Goal: Information Seeking & Learning: Learn about a topic

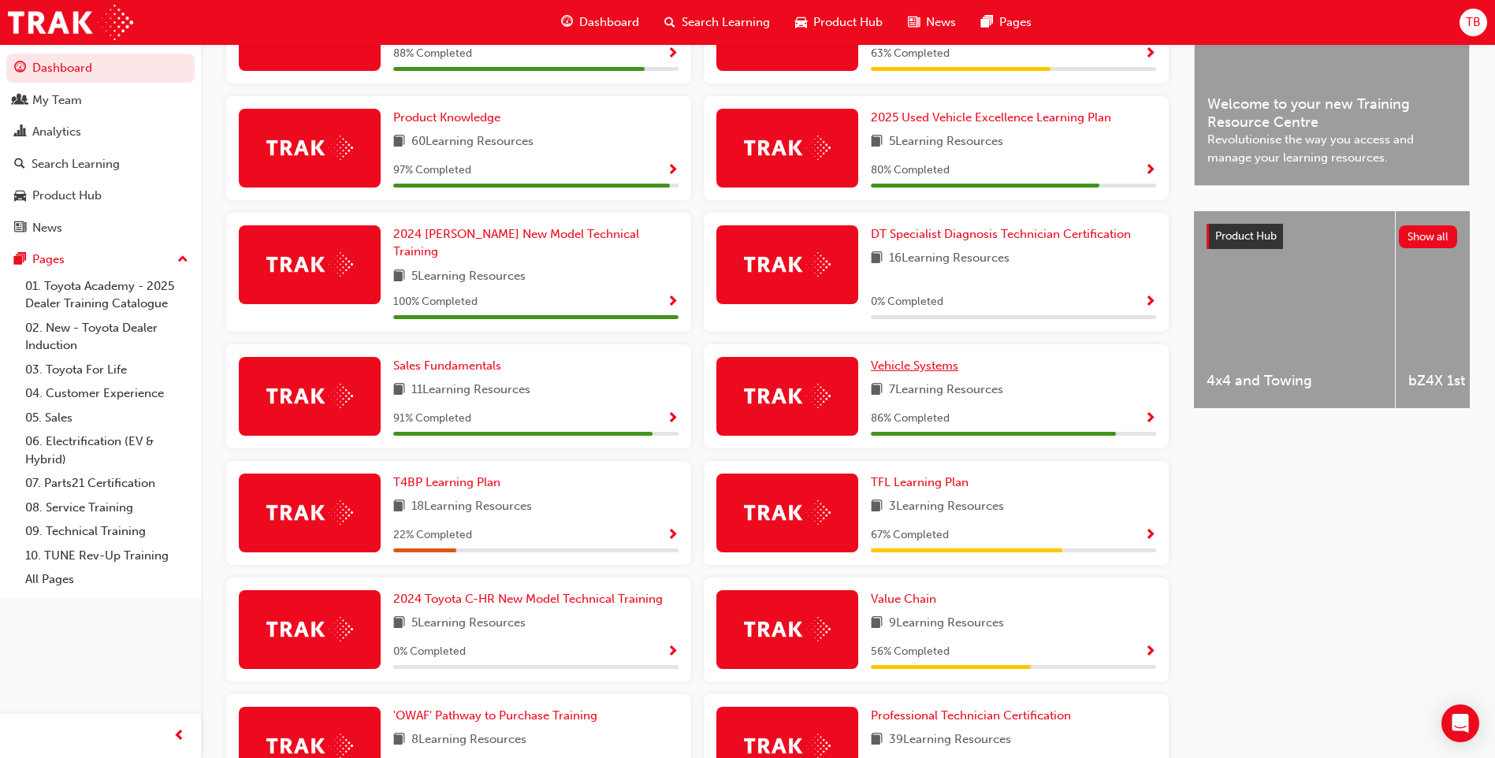
scroll to position [552, 0]
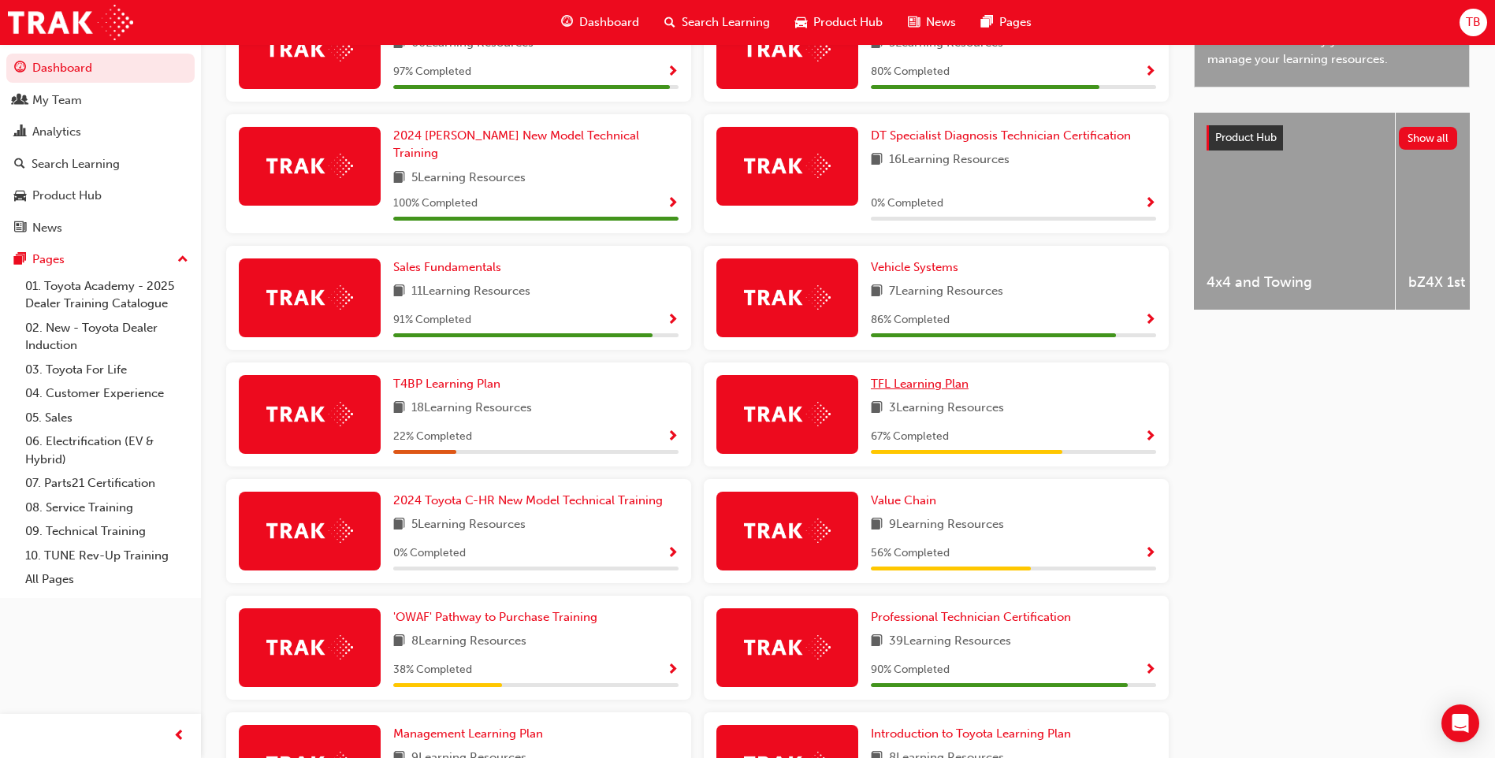
click at [919, 377] on span "TFL Learning Plan" at bounding box center [920, 384] width 98 height 14
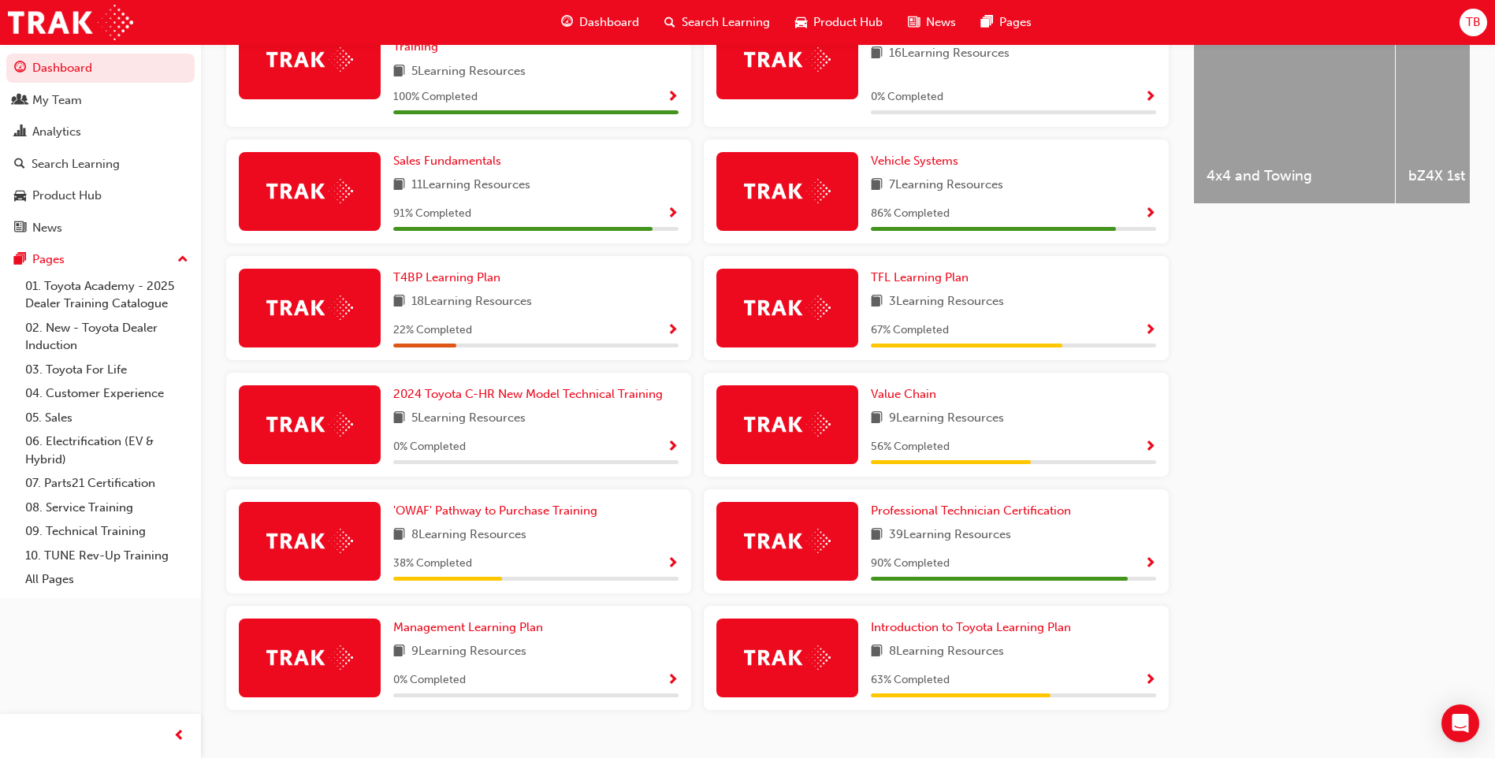
scroll to position [678, 0]
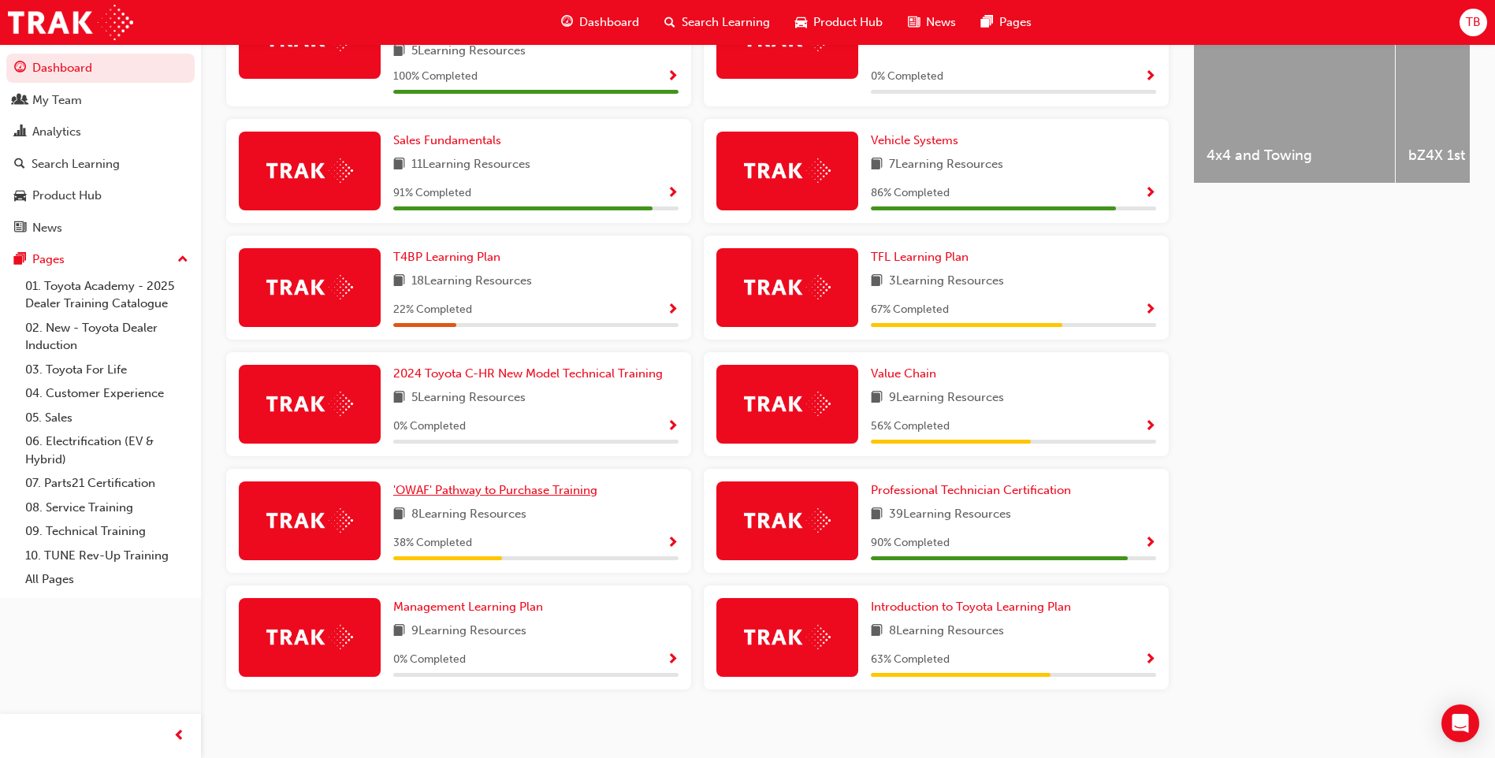
click at [493, 489] on link "'OWAF' Pathway to Purchase Training" at bounding box center [498, 490] width 210 height 18
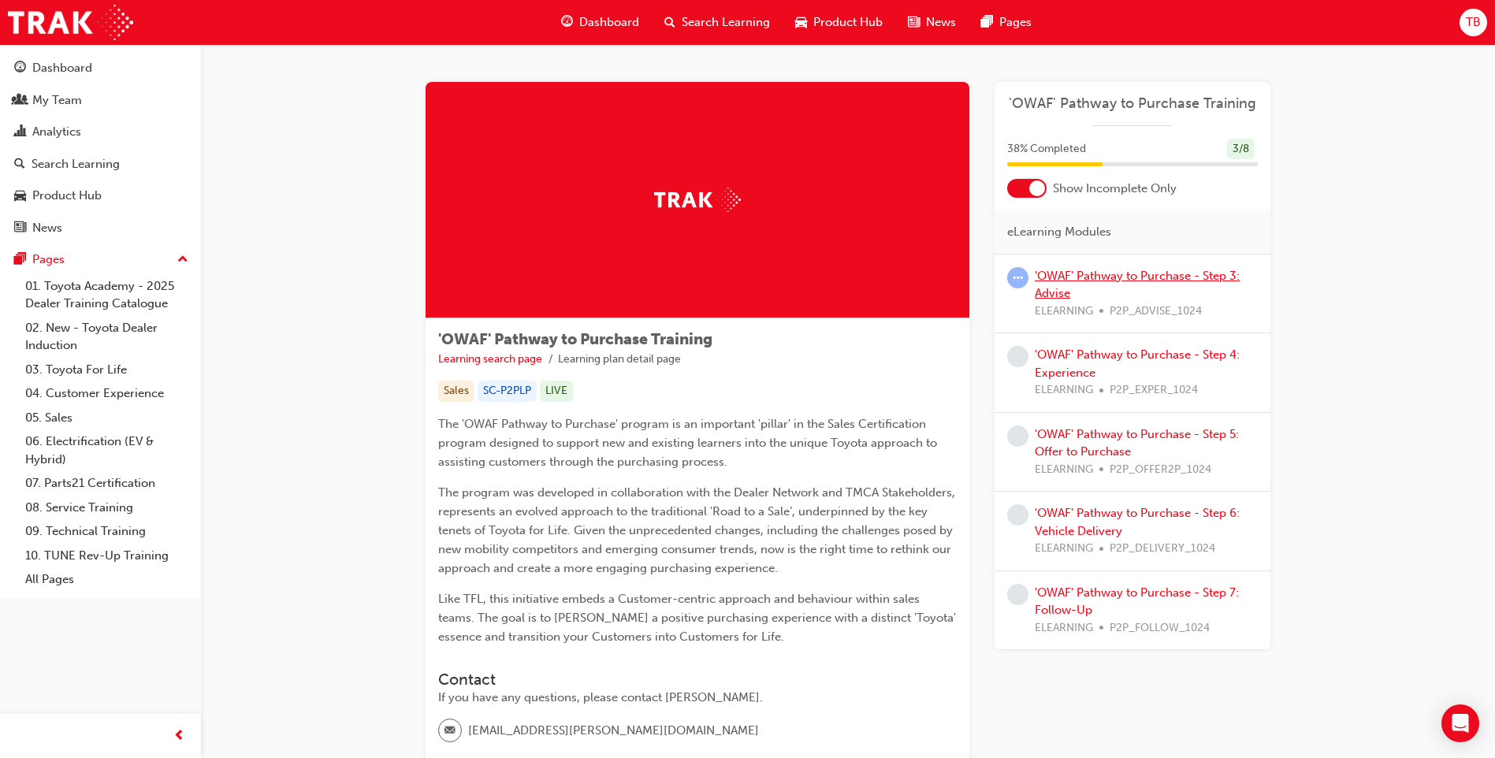
click at [1143, 278] on link "'OWAF' Pathway to Purchase - Step 3: Advise" at bounding box center [1137, 285] width 205 height 32
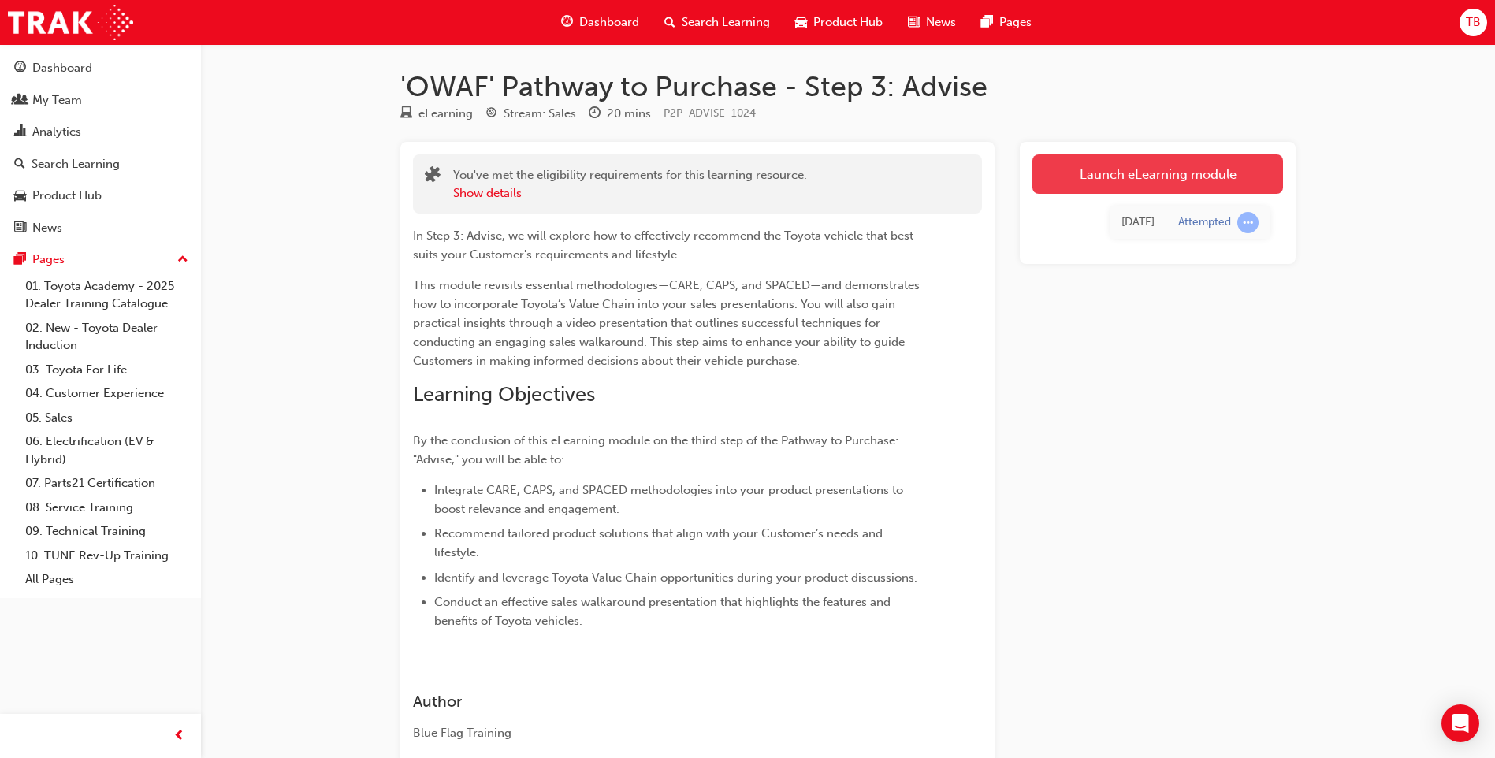
click at [1146, 177] on link "Launch eLearning module" at bounding box center [1157, 173] width 251 height 39
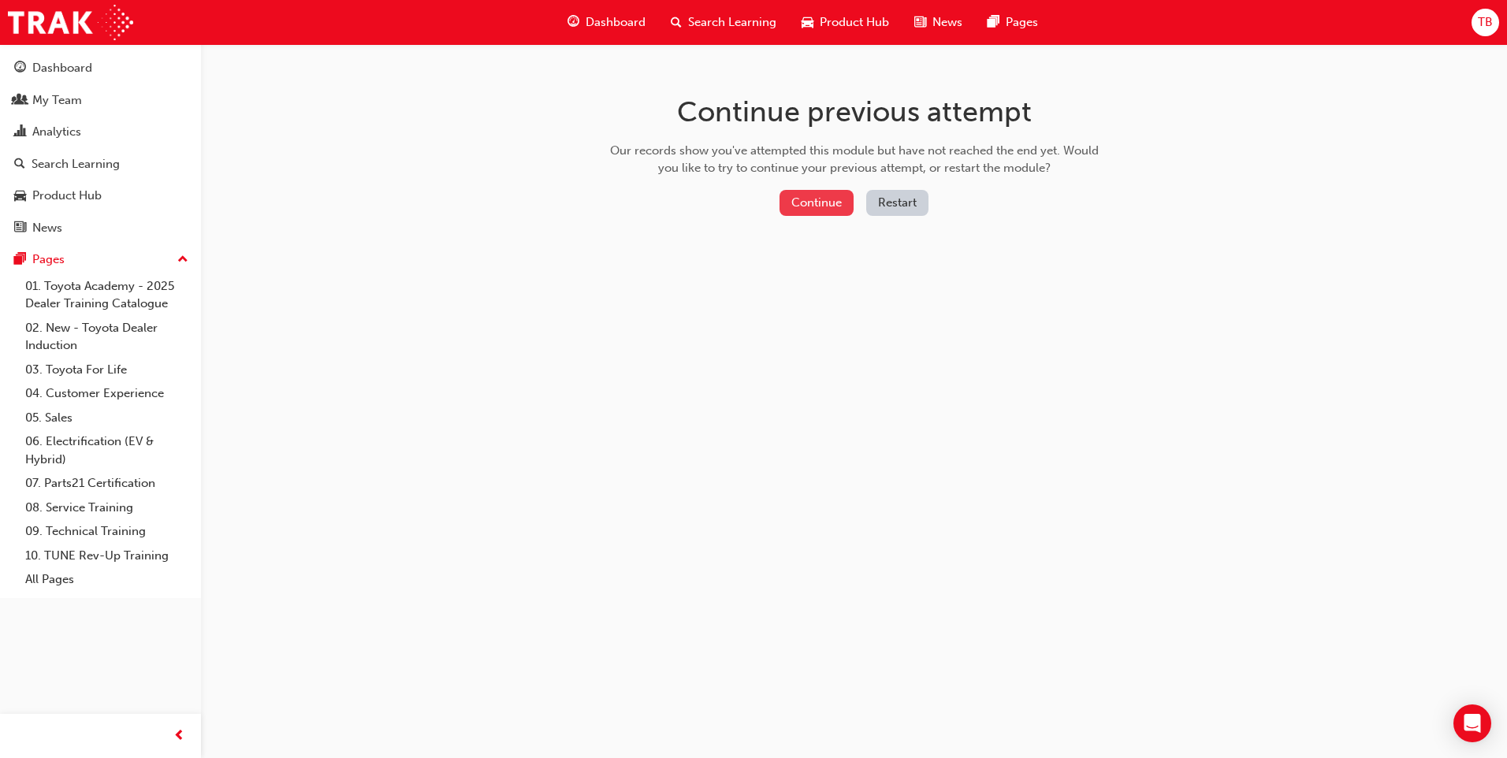
click at [816, 197] on button "Continue" at bounding box center [816, 203] width 74 height 26
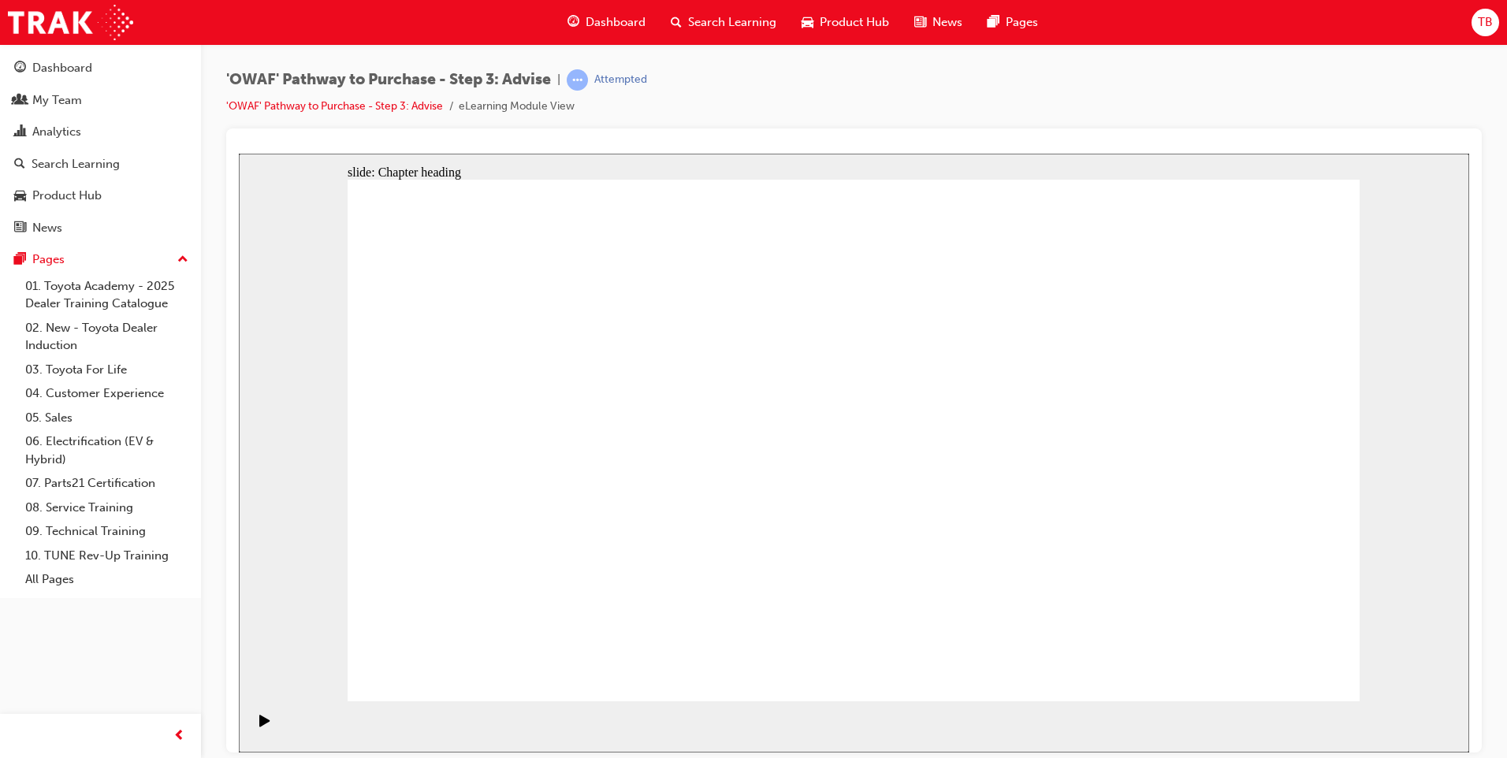
drag, startPoint x: 1308, startPoint y: 678, endPoint x: 1291, endPoint y: 667, distance: 20.1
drag, startPoint x: 1254, startPoint y: 652, endPoint x: 1258, endPoint y: 664, distance: 13.0
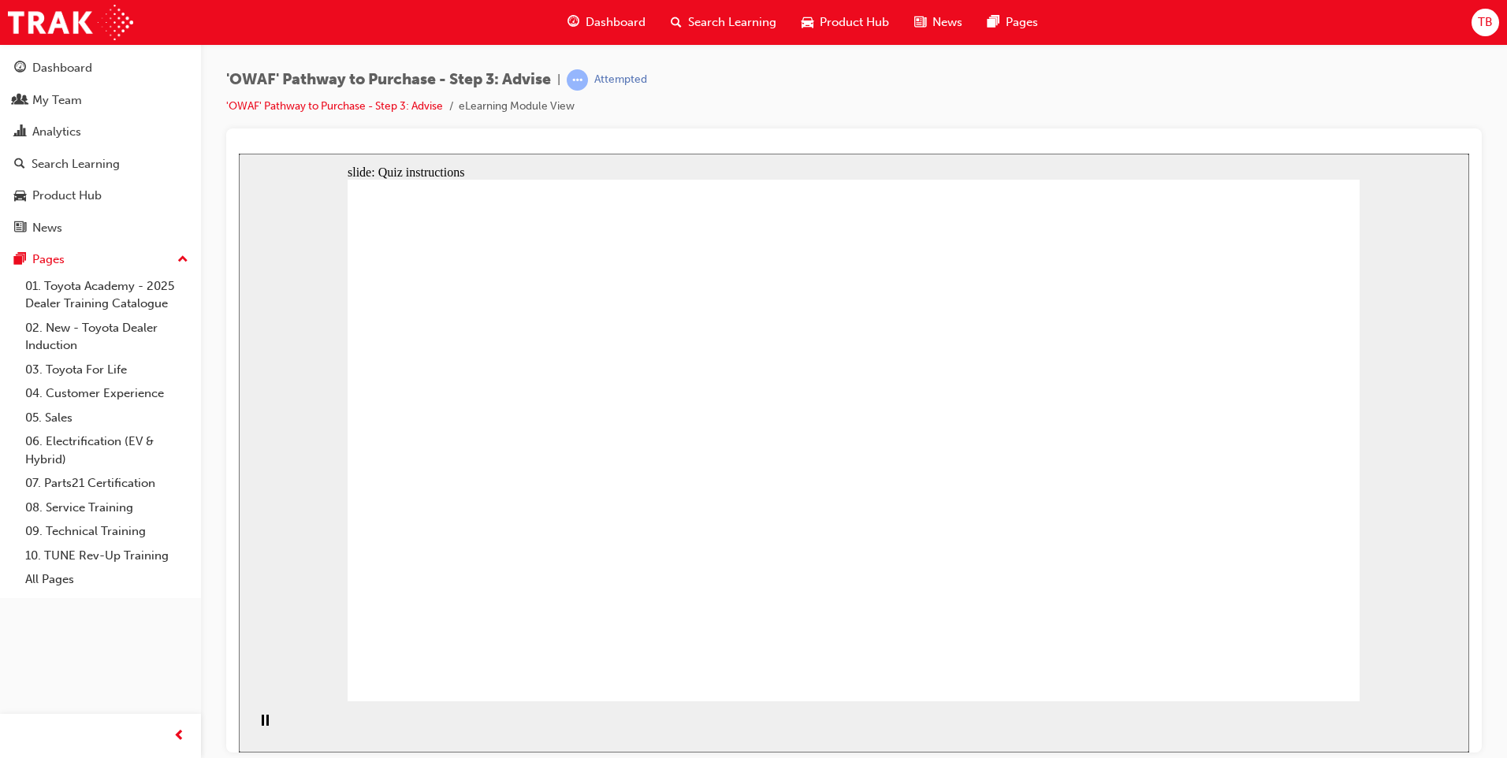
drag, startPoint x: 765, startPoint y: 399, endPoint x: 778, endPoint y: 470, distance: 72.0
drag, startPoint x: 790, startPoint y: 615, endPoint x: 497, endPoint y: 399, distance: 363.9
drag, startPoint x: 621, startPoint y: 622, endPoint x: 619, endPoint y: 460, distance: 161.5
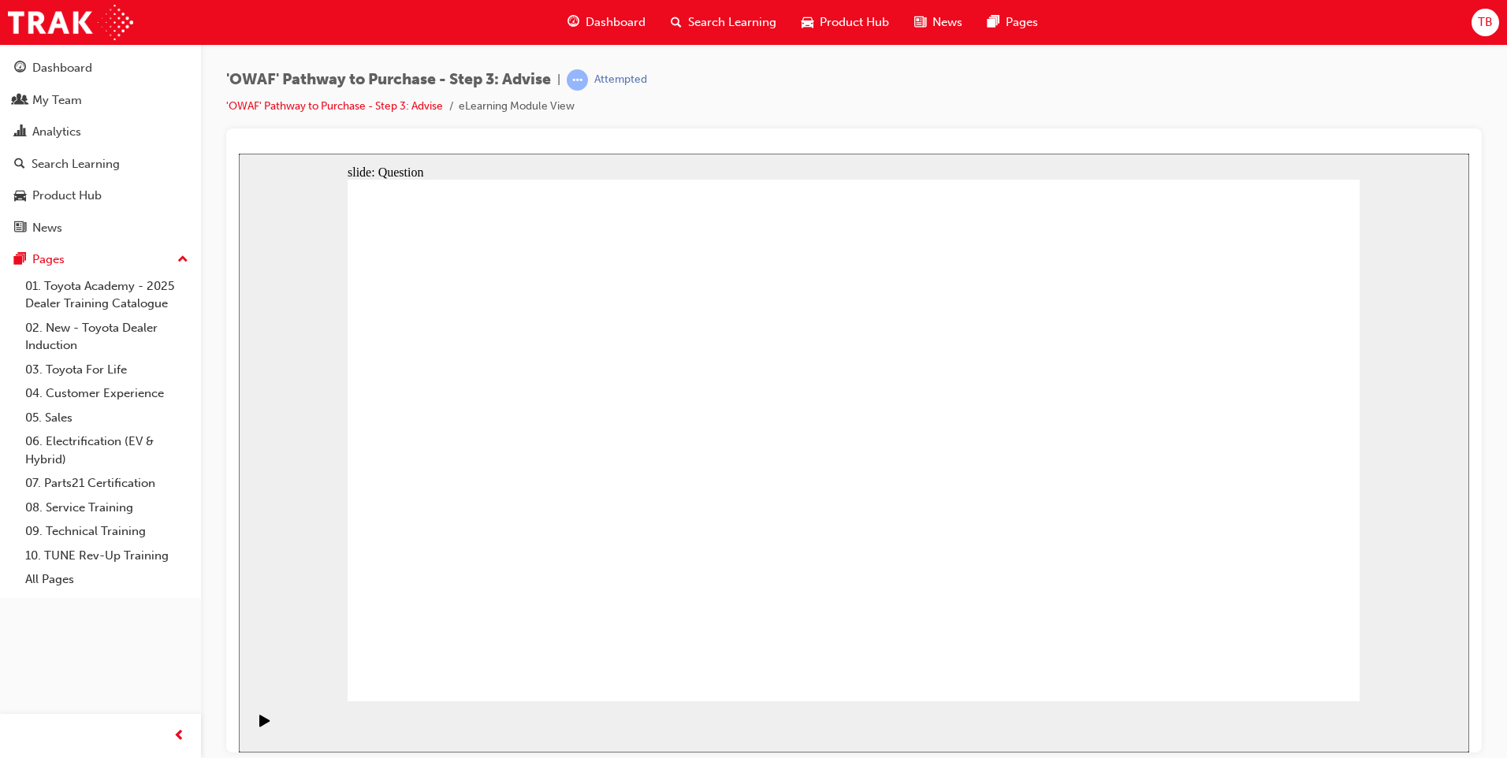
drag, startPoint x: 1121, startPoint y: 612, endPoint x: 548, endPoint y: 539, distance: 577.5
drag, startPoint x: 567, startPoint y: 400, endPoint x: 581, endPoint y: 546, distance: 146.4
drag, startPoint x: 1116, startPoint y: 619, endPoint x: 494, endPoint y: 403, distance: 658.4
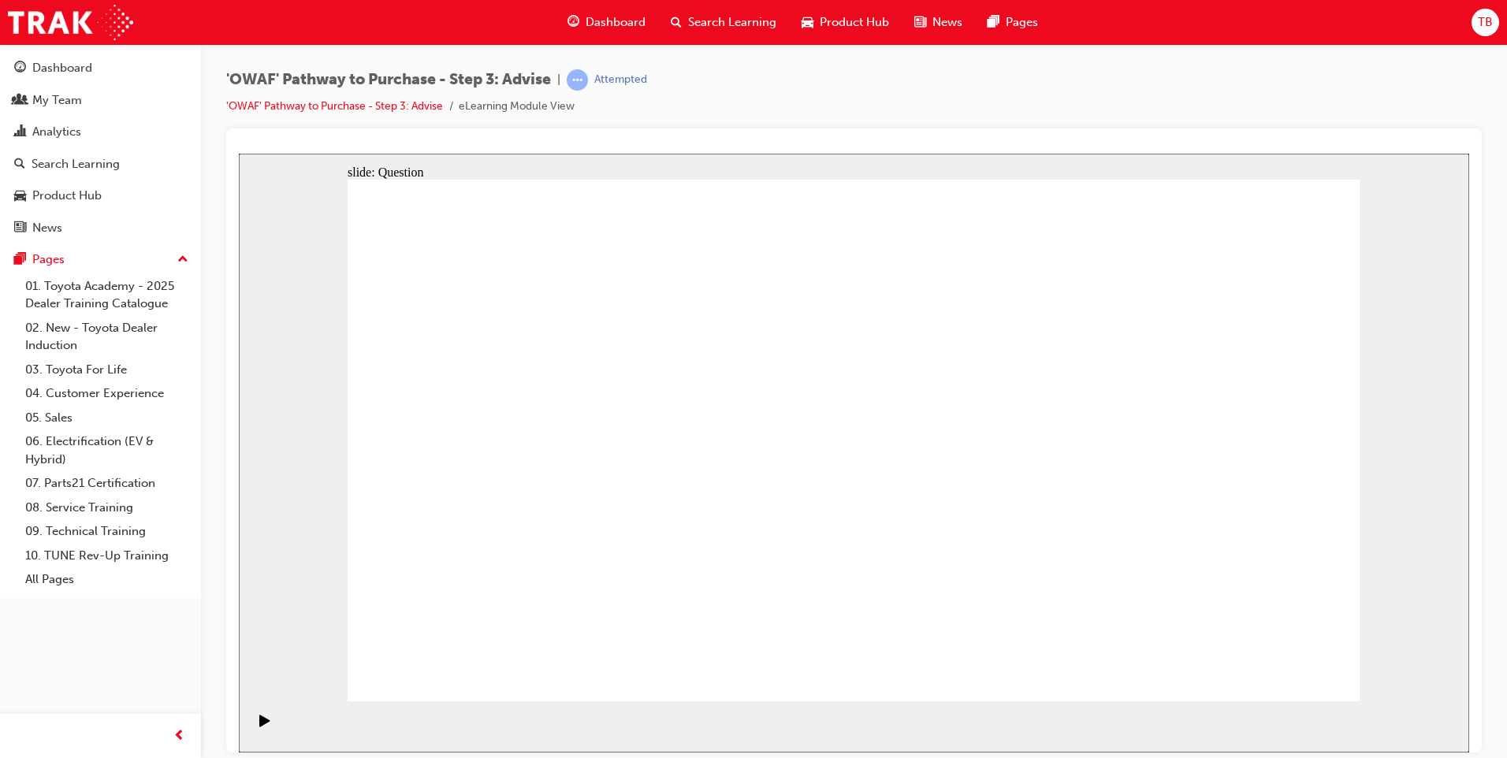
drag, startPoint x: 626, startPoint y: 554, endPoint x: 729, endPoint y: 397, distance: 187.7
drag, startPoint x: 809, startPoint y: 593, endPoint x: 514, endPoint y: 440, distance: 333.0
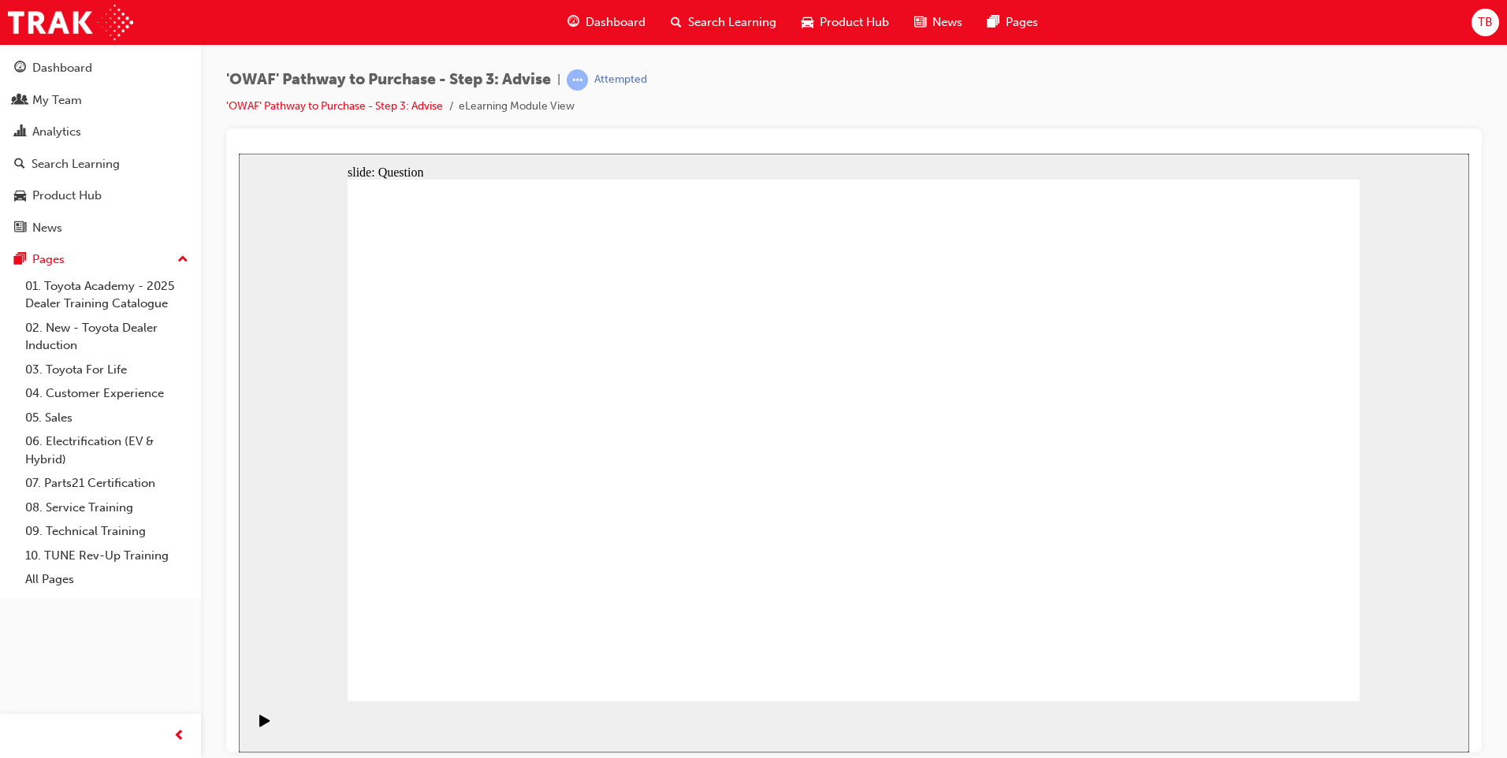
drag, startPoint x: 1030, startPoint y: 548, endPoint x: 989, endPoint y: 440, distance: 115.5
drag, startPoint x: 683, startPoint y: 601, endPoint x: 785, endPoint y: 392, distance: 232.9
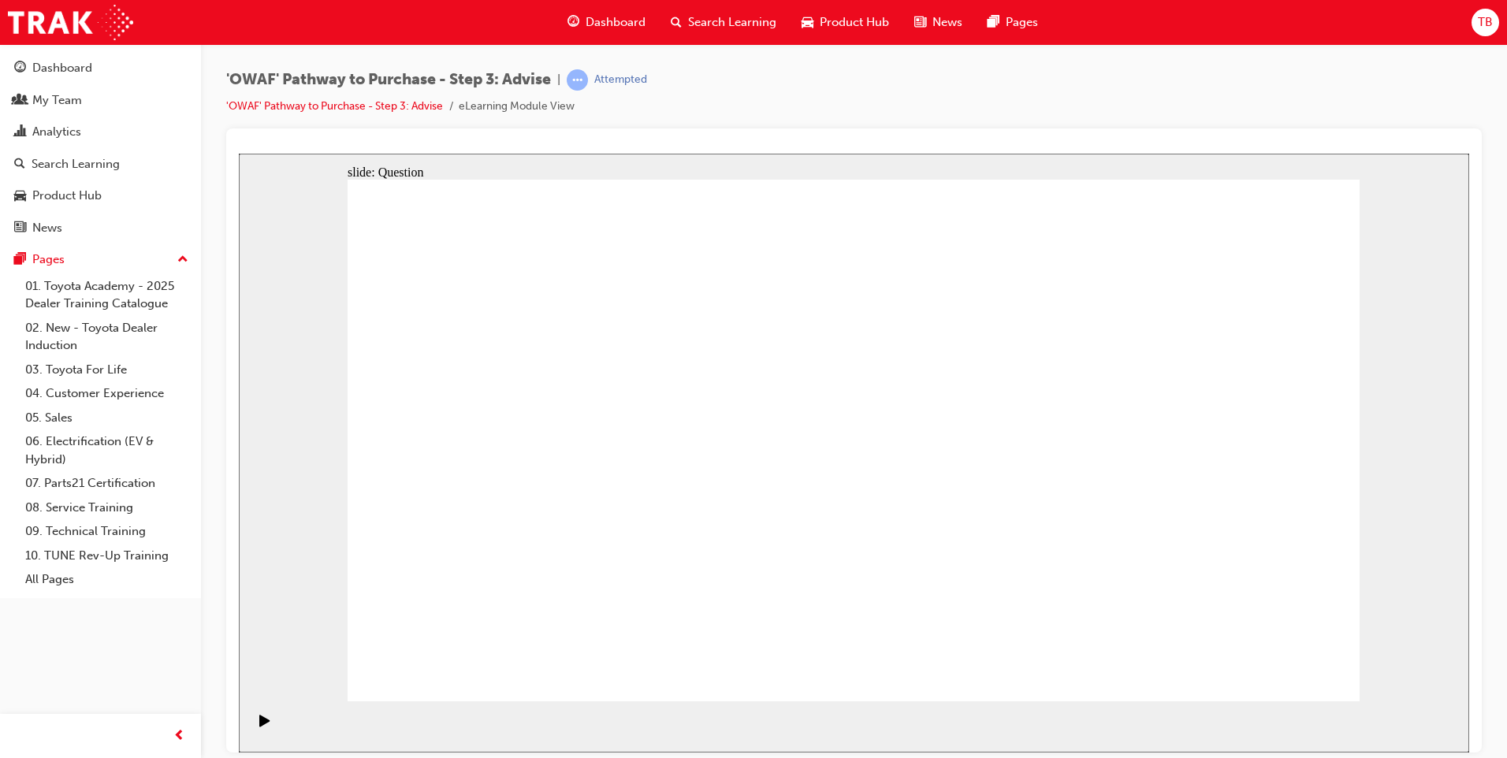
drag, startPoint x: 1173, startPoint y: 515, endPoint x: 828, endPoint y: 521, distance: 345.2
drag, startPoint x: 1201, startPoint y: 548, endPoint x: 543, endPoint y: 515, distance: 658.8
drag, startPoint x: 1157, startPoint y: 548, endPoint x: 847, endPoint y: 534, distance: 310.8
drag, startPoint x: 1145, startPoint y: 535, endPoint x: 848, endPoint y: 522, distance: 297.3
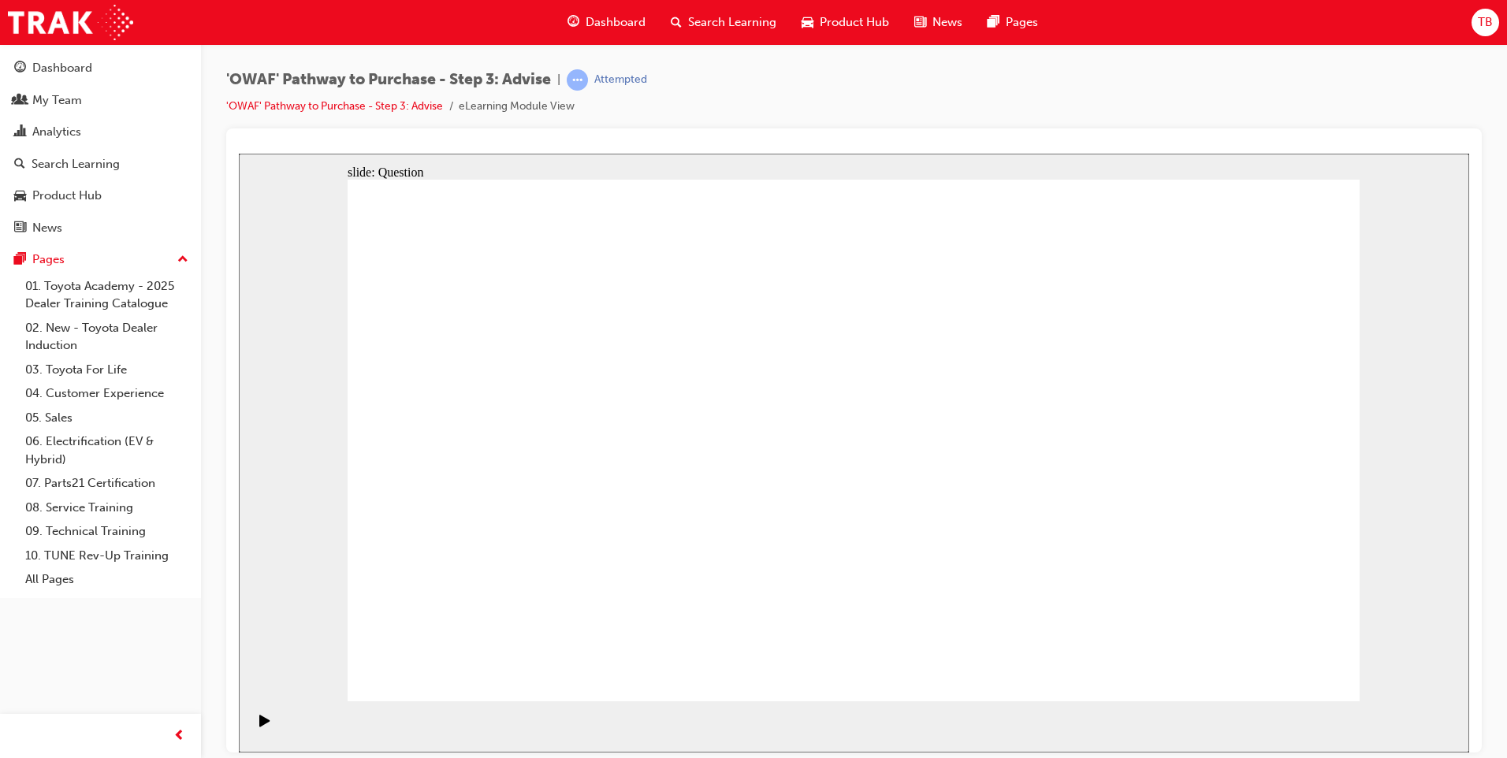
drag, startPoint x: 1213, startPoint y: 548, endPoint x: 844, endPoint y: 525, distance: 369.5
drag, startPoint x: 1224, startPoint y: 526, endPoint x: 600, endPoint y: 504, distance: 625.2
drag, startPoint x: 1196, startPoint y: 540, endPoint x: 558, endPoint y: 501, distance: 639.4
drag, startPoint x: 1206, startPoint y: 526, endPoint x: 569, endPoint y: 489, distance: 638.5
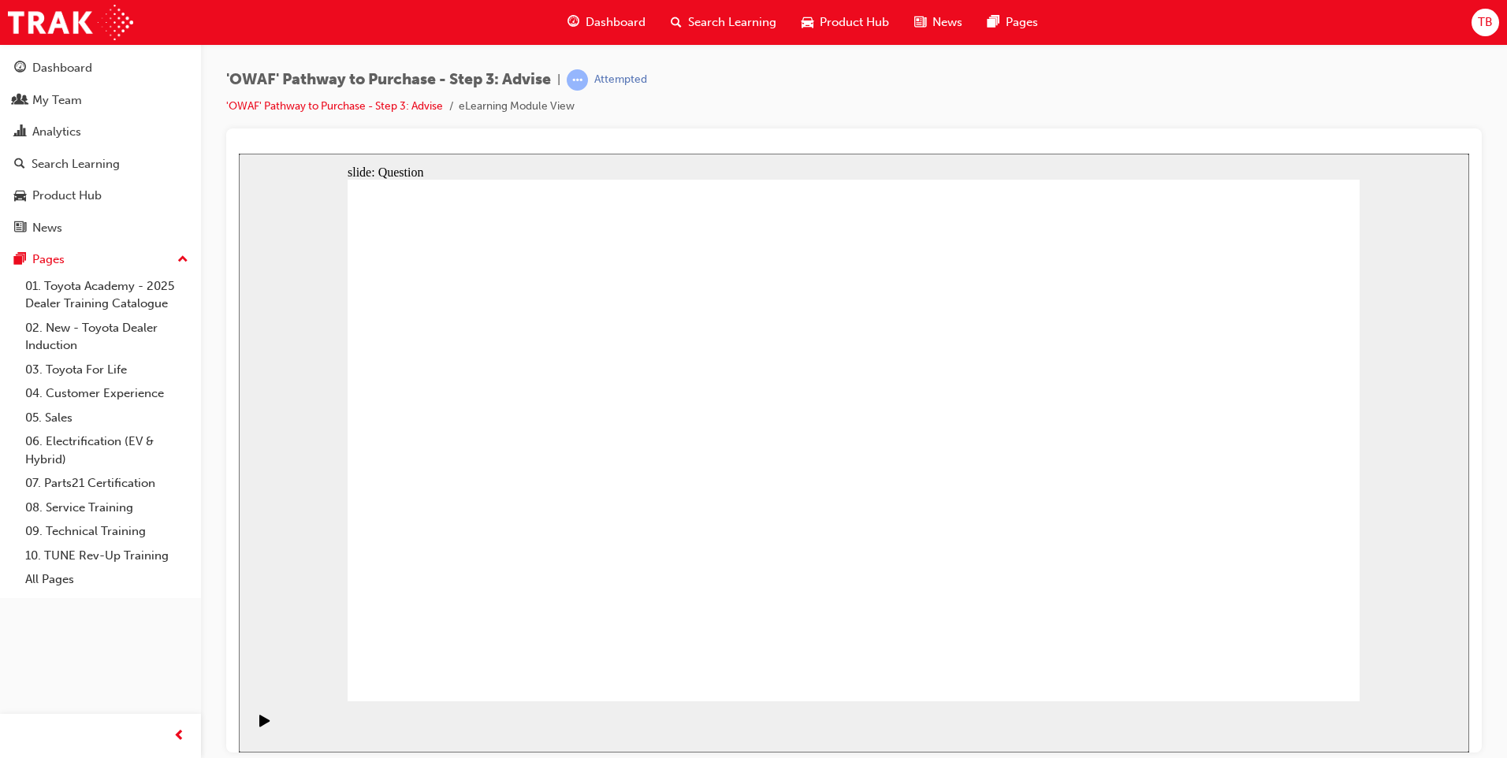
drag, startPoint x: 653, startPoint y: 563, endPoint x: 1058, endPoint y: 492, distance: 411.0
drag, startPoint x: 638, startPoint y: 485, endPoint x: 1077, endPoint y: 483, distance: 438.9
drag, startPoint x: 533, startPoint y: 473, endPoint x: 1087, endPoint y: 506, distance: 554.9
drag, startPoint x: 522, startPoint y: 550, endPoint x: 1048, endPoint y: 525, distance: 526.2
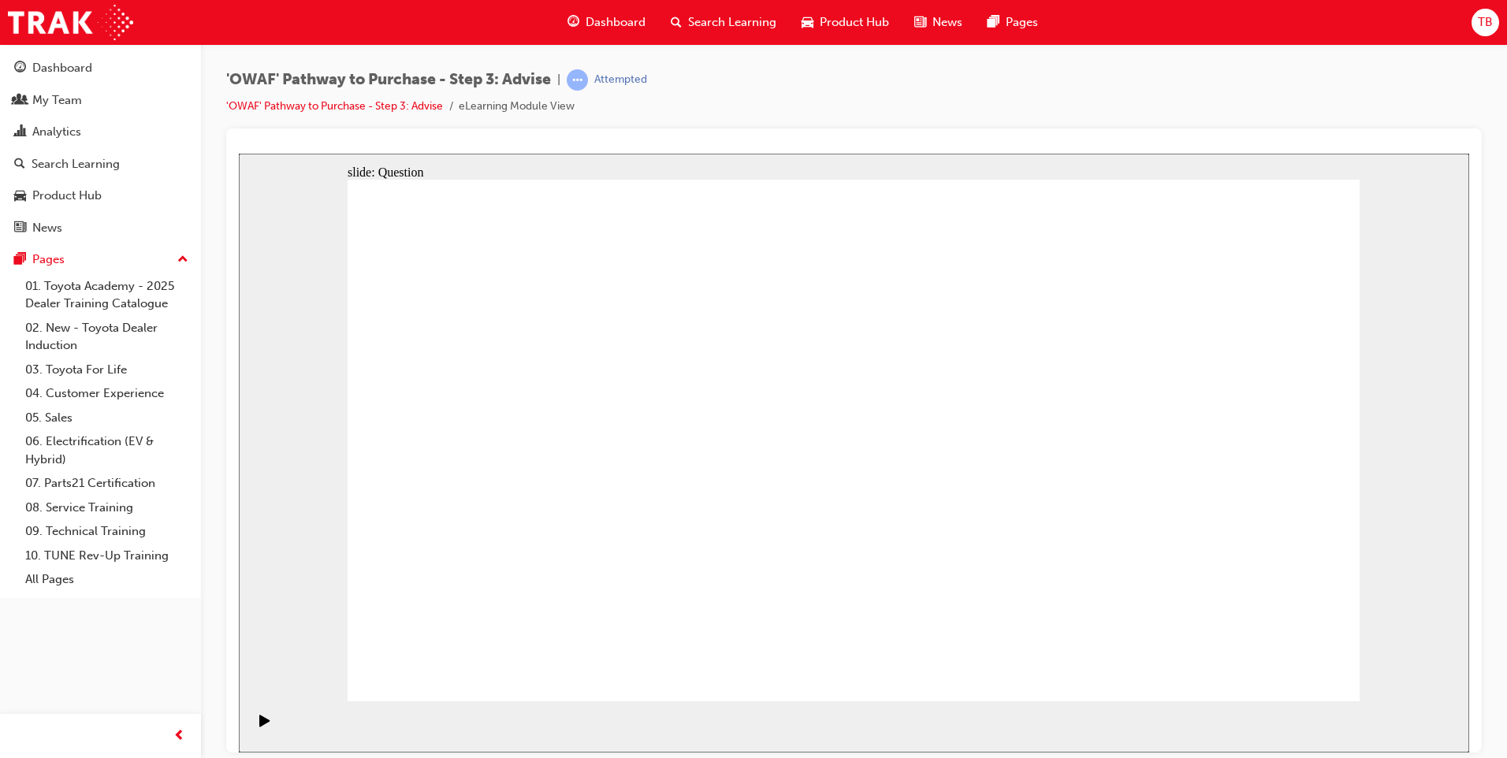
drag, startPoint x: 516, startPoint y: 392, endPoint x: 1096, endPoint y: 502, distance: 590.3
drag, startPoint x: 1279, startPoint y: 419, endPoint x: 768, endPoint y: 611, distance: 545.6
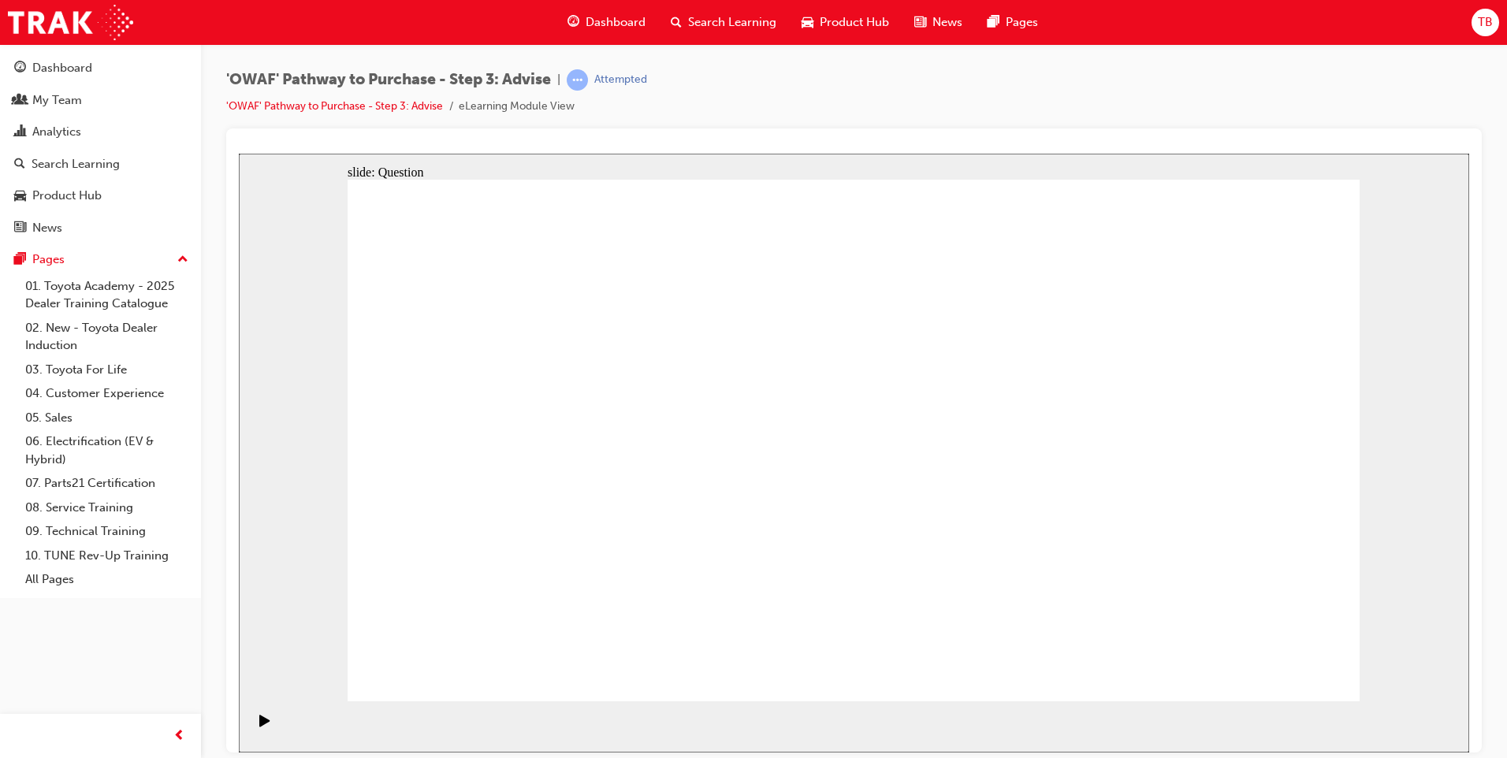
drag, startPoint x: 981, startPoint y: 405, endPoint x: 575, endPoint y: 593, distance: 447.4
drag, startPoint x: 557, startPoint y: 409, endPoint x: 871, endPoint y: 609, distance: 372.0
drag, startPoint x: 459, startPoint y: 403, endPoint x: 664, endPoint y: 593, distance: 279.3
drag, startPoint x: 673, startPoint y: 399, endPoint x: 630, endPoint y: 363, distance: 55.4
drag, startPoint x: 756, startPoint y: 397, endPoint x: 959, endPoint y: 595, distance: 283.1
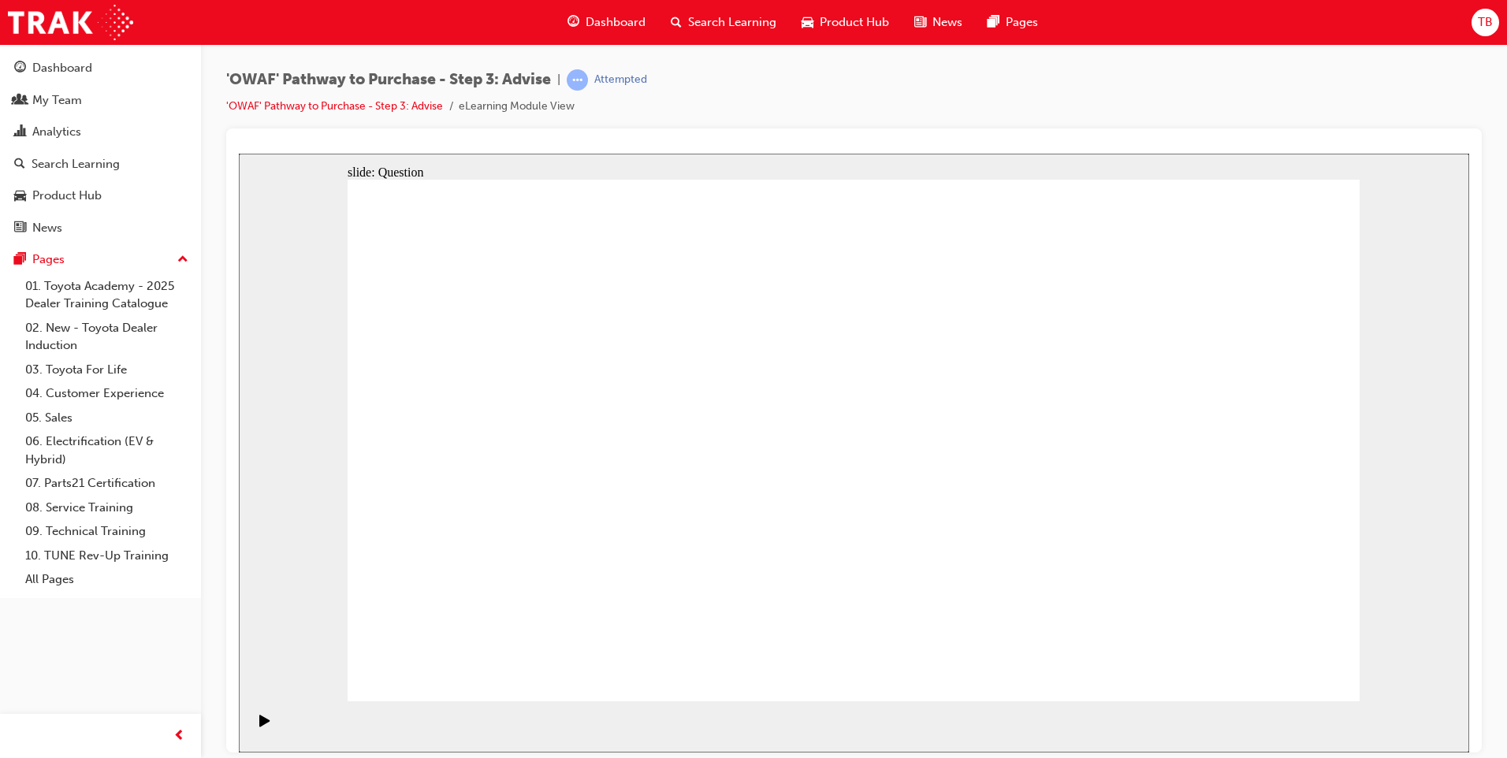
drag, startPoint x: 876, startPoint y: 385, endPoint x: 467, endPoint y: 578, distance: 452.2
drag, startPoint x: 1073, startPoint y: 398, endPoint x: 1172, endPoint y: 595, distance: 220.6
drag, startPoint x: 667, startPoint y: 377, endPoint x: 1065, endPoint y: 572, distance: 444.0
drag, startPoint x: 1153, startPoint y: 374, endPoint x: 904, endPoint y: 317, distance: 255.5
drag, startPoint x: 1190, startPoint y: 448, endPoint x: 1273, endPoint y: 600, distance: 173.1
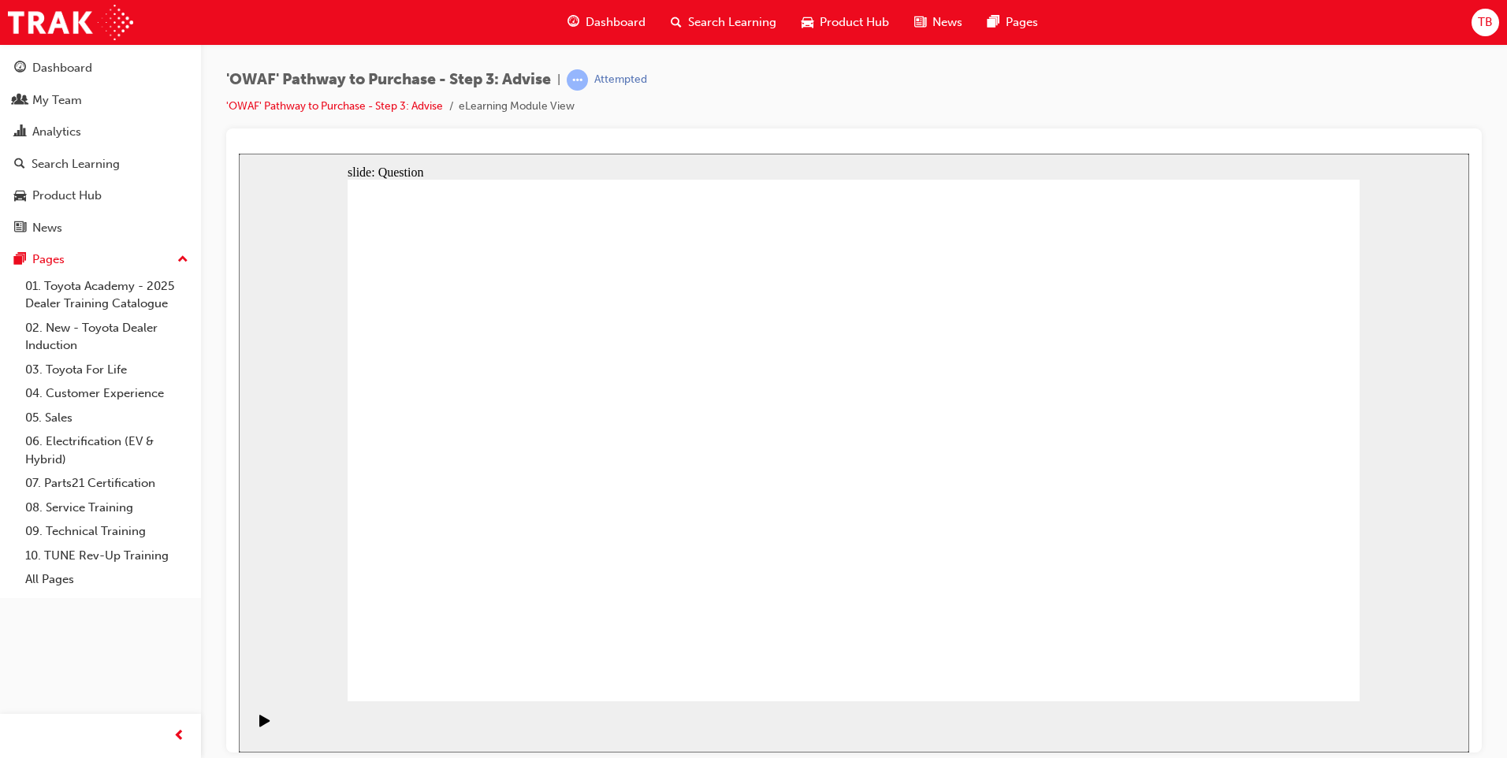
drag, startPoint x: 1120, startPoint y: 614, endPoint x: 510, endPoint y: 471, distance: 626.3
drag, startPoint x: 606, startPoint y: 608, endPoint x: 596, endPoint y: 532, distance: 77.0
drag, startPoint x: 802, startPoint y: 585, endPoint x: 519, endPoint y: 366, distance: 358.3
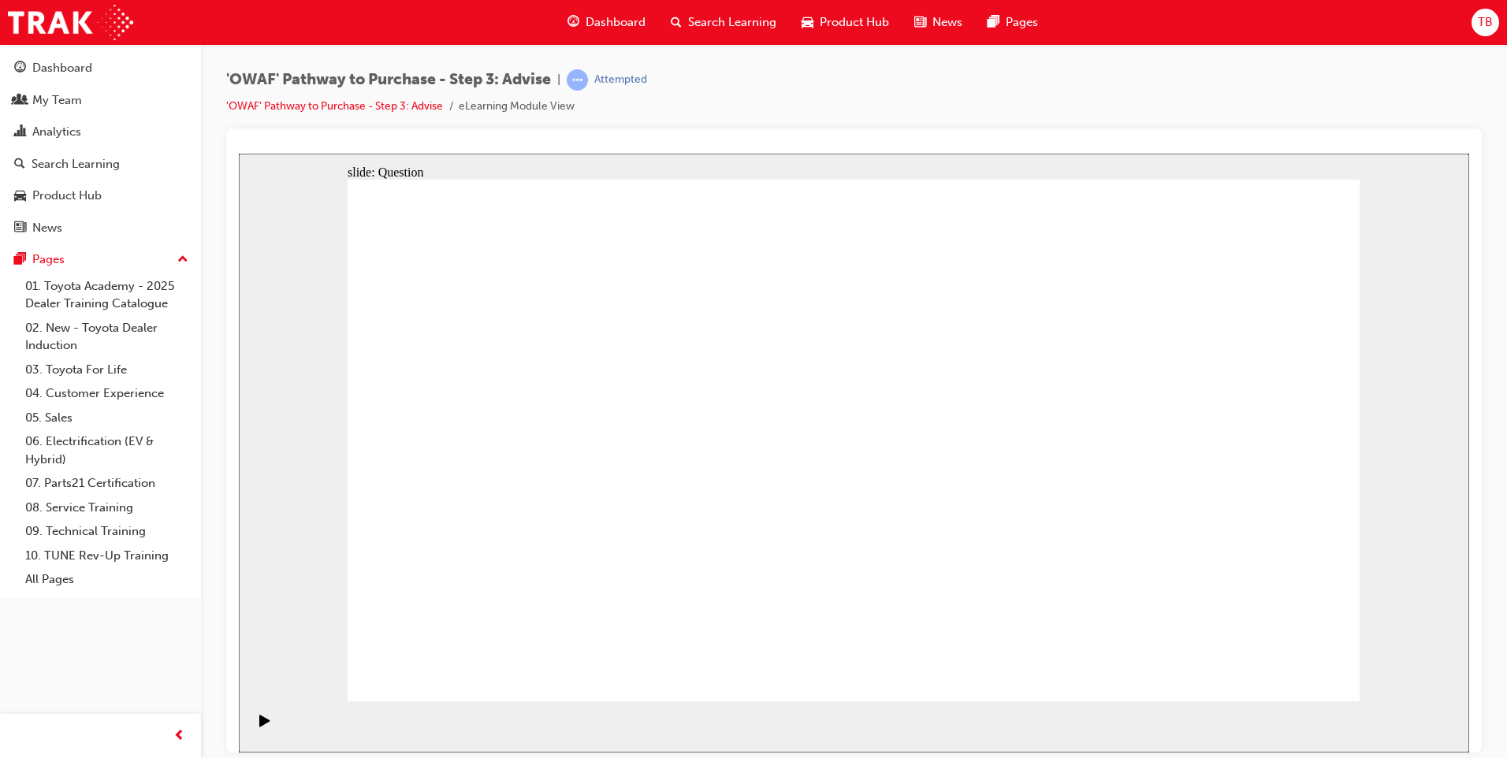
drag, startPoint x: 693, startPoint y: 605, endPoint x: 786, endPoint y: 396, distance: 229.3
drag, startPoint x: 849, startPoint y: 604, endPoint x: 596, endPoint y: 446, distance: 298.0
drag, startPoint x: 988, startPoint y: 562, endPoint x: 1009, endPoint y: 453, distance: 110.8
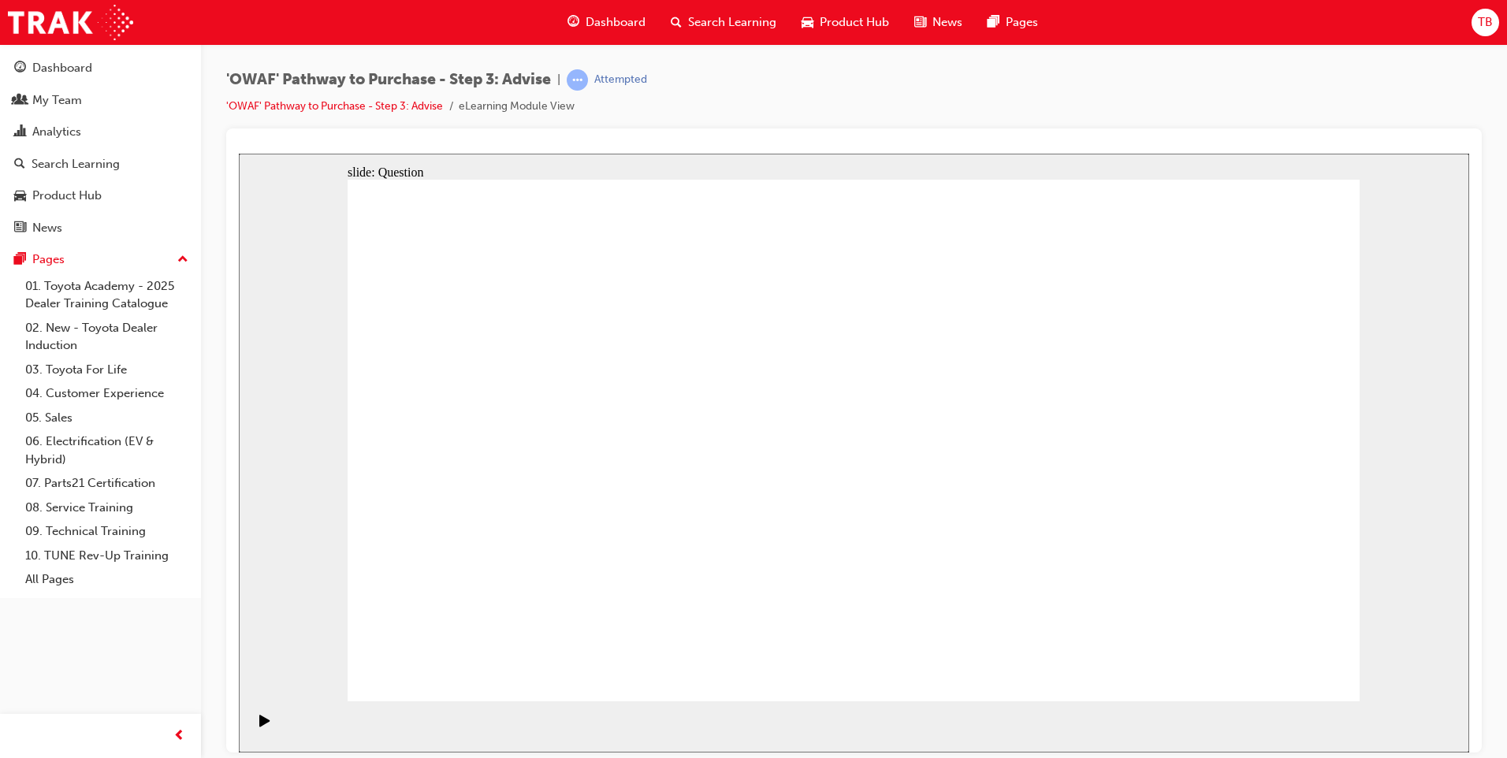
drag, startPoint x: 1172, startPoint y: 520, endPoint x: 871, endPoint y: 510, distance: 302.0
drag, startPoint x: 1171, startPoint y: 530, endPoint x: 545, endPoint y: 505, distance: 626.1
drag, startPoint x: 1161, startPoint y: 508, endPoint x: 869, endPoint y: 499, distance: 291.7
drag, startPoint x: 1210, startPoint y: 544, endPoint x: 860, endPoint y: 511, distance: 351.3
drag, startPoint x: 1191, startPoint y: 525, endPoint x: 868, endPoint y: 496, distance: 325.2
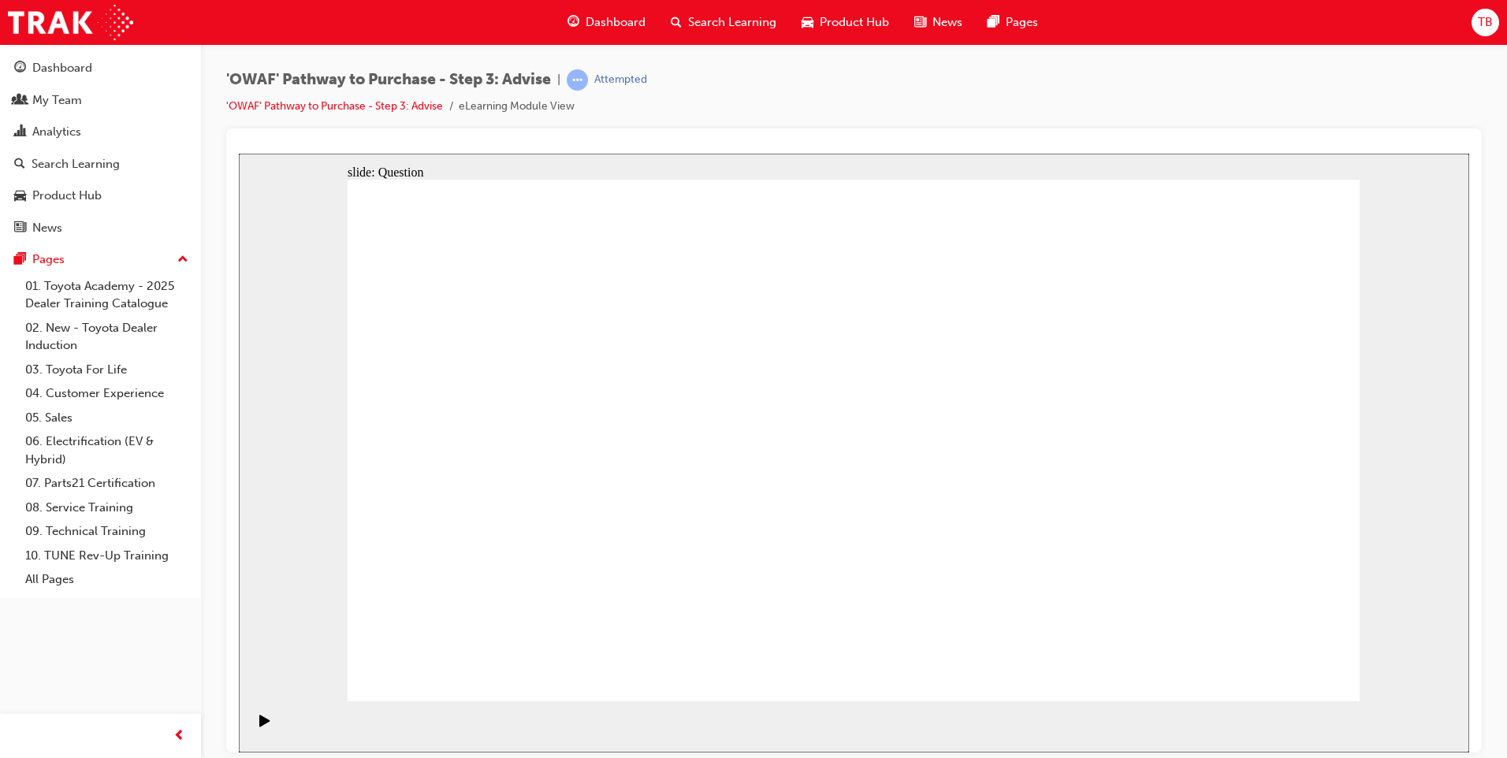
drag, startPoint x: 1134, startPoint y: 513, endPoint x: 533, endPoint y: 461, distance: 602.7
drag, startPoint x: 1165, startPoint y: 526, endPoint x: 551, endPoint y: 489, distance: 615.7
drag, startPoint x: 1139, startPoint y: 514, endPoint x: 502, endPoint y: 501, distance: 637.6
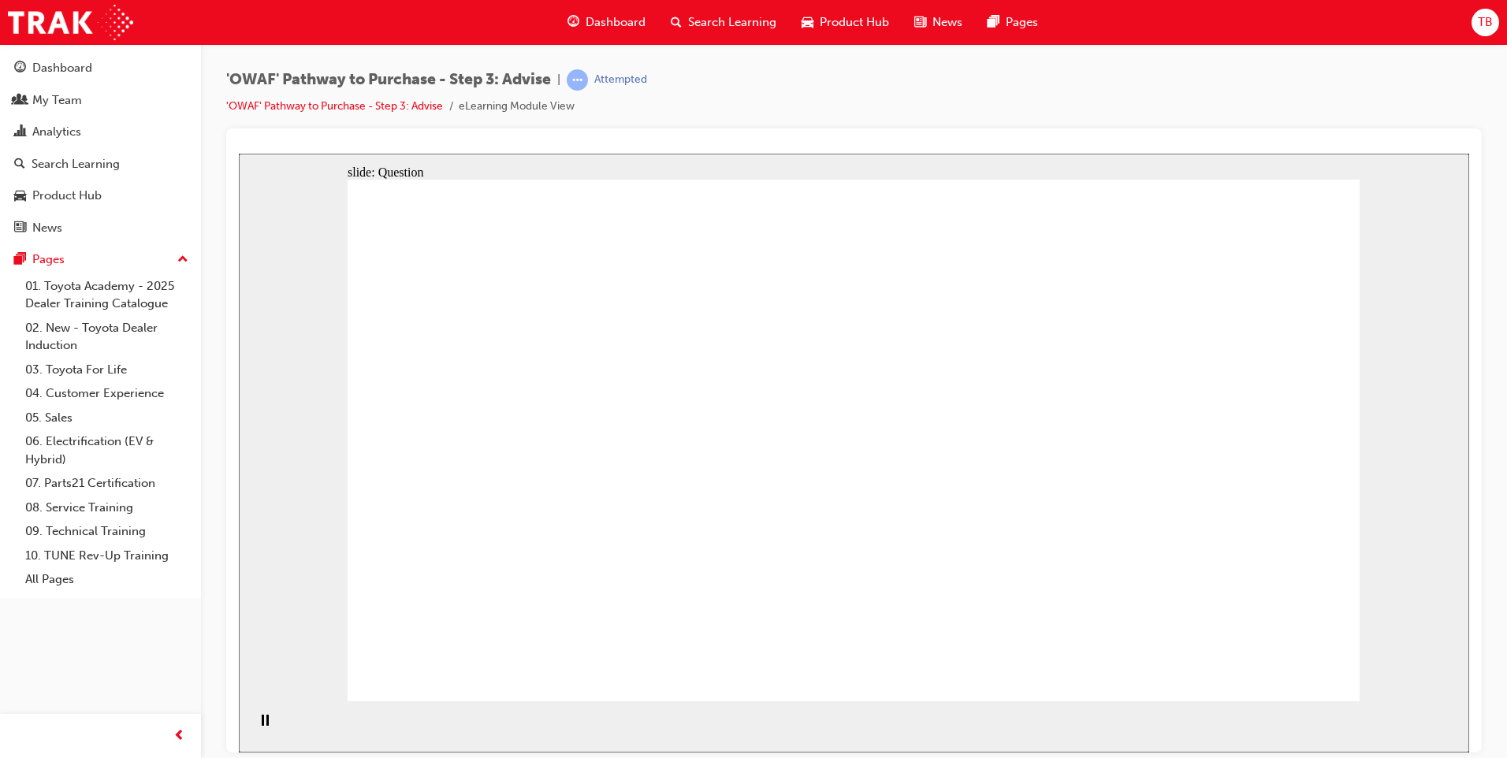
drag, startPoint x: 557, startPoint y: 386, endPoint x: 1232, endPoint y: 488, distance: 682.9
drag, startPoint x: 648, startPoint y: 463, endPoint x: 1019, endPoint y: 461, distance: 370.3
drag, startPoint x: 841, startPoint y: 476, endPoint x: 986, endPoint y: 487, distance: 145.4
drag, startPoint x: 638, startPoint y: 557, endPoint x: 1008, endPoint y: 545, distance: 369.7
drag, startPoint x: 518, startPoint y: 533, endPoint x: 1187, endPoint y: 522, distance: 669.1
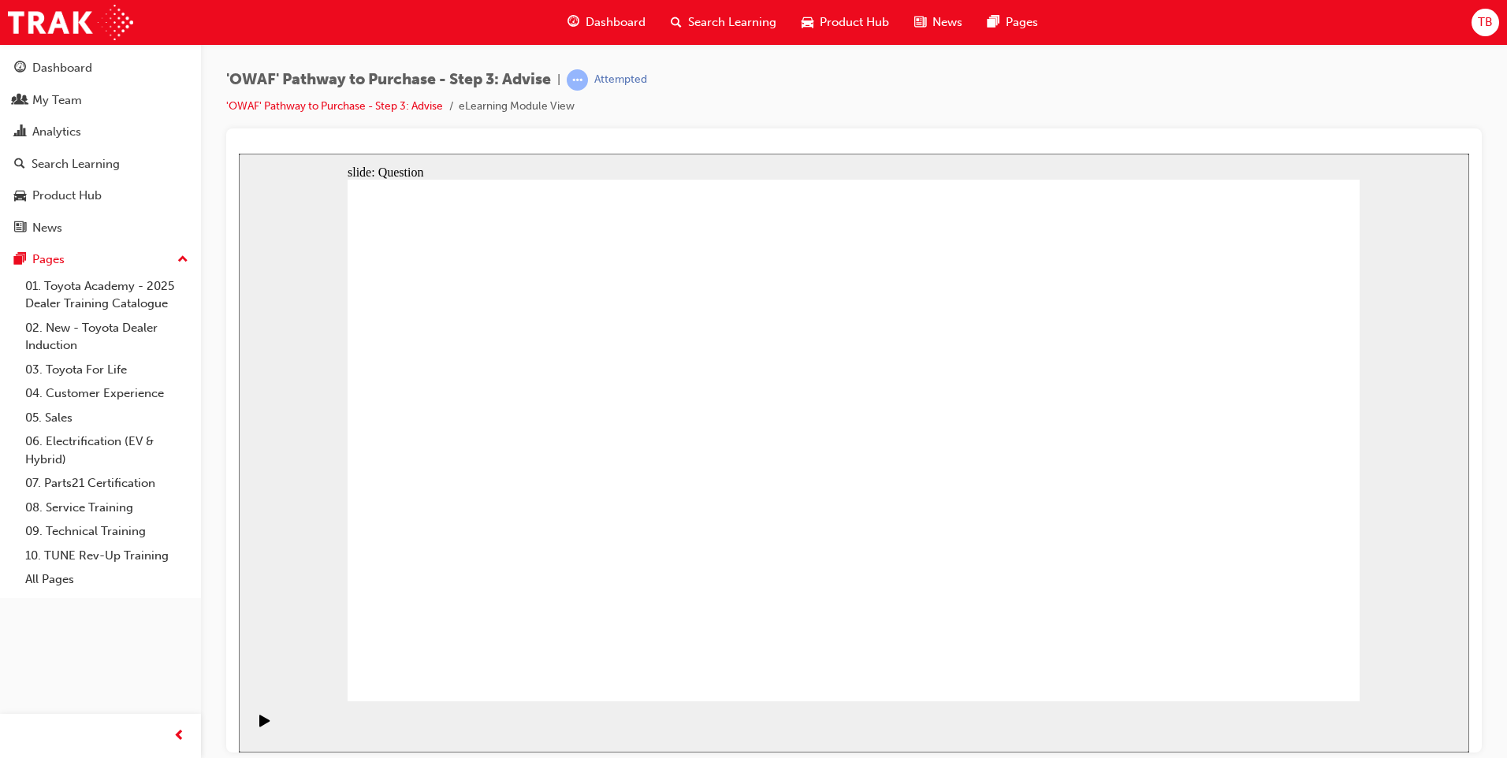
drag, startPoint x: 864, startPoint y: 404, endPoint x: 874, endPoint y: 587, distance: 183.1
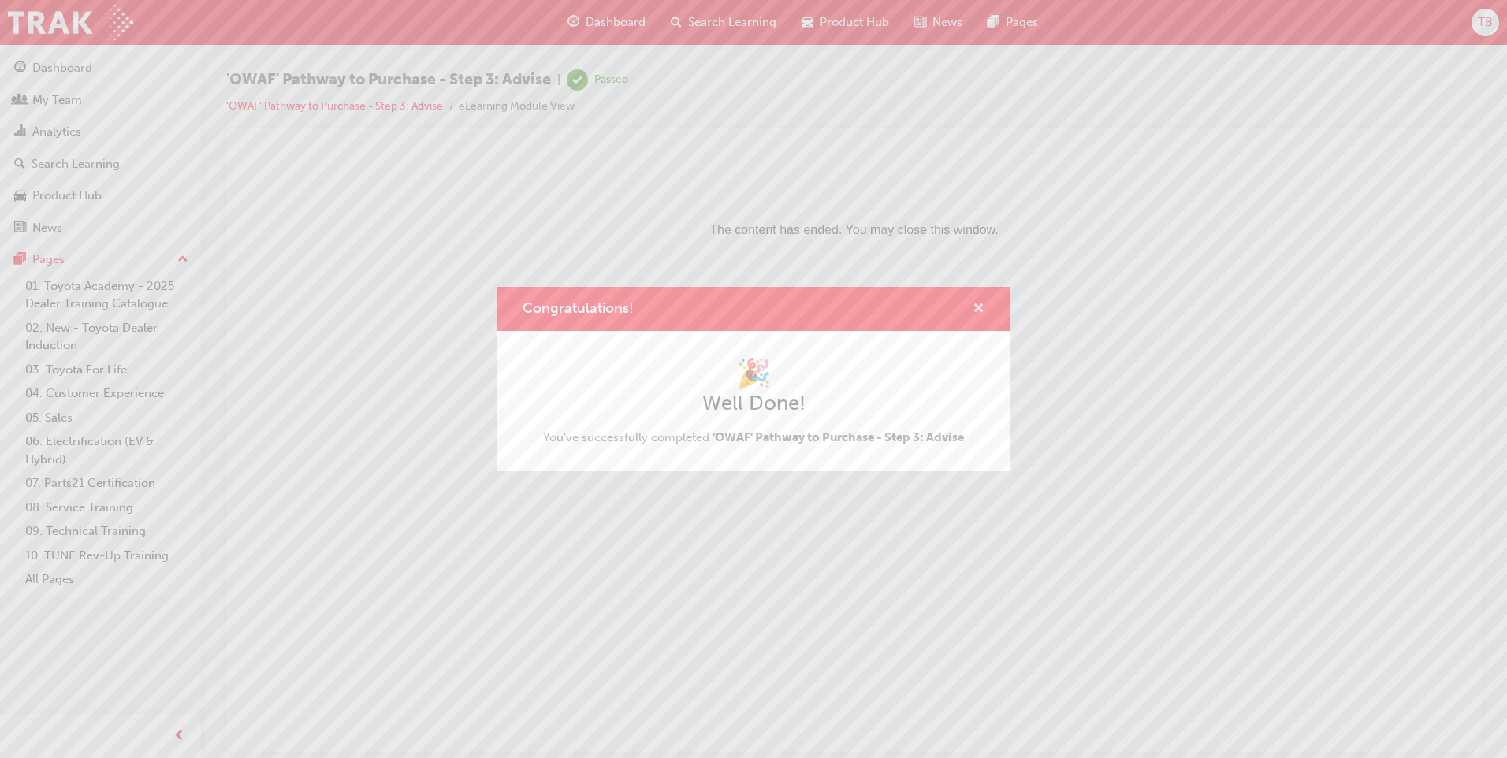
click at [979, 314] on span "cross-icon" at bounding box center [978, 310] width 12 height 14
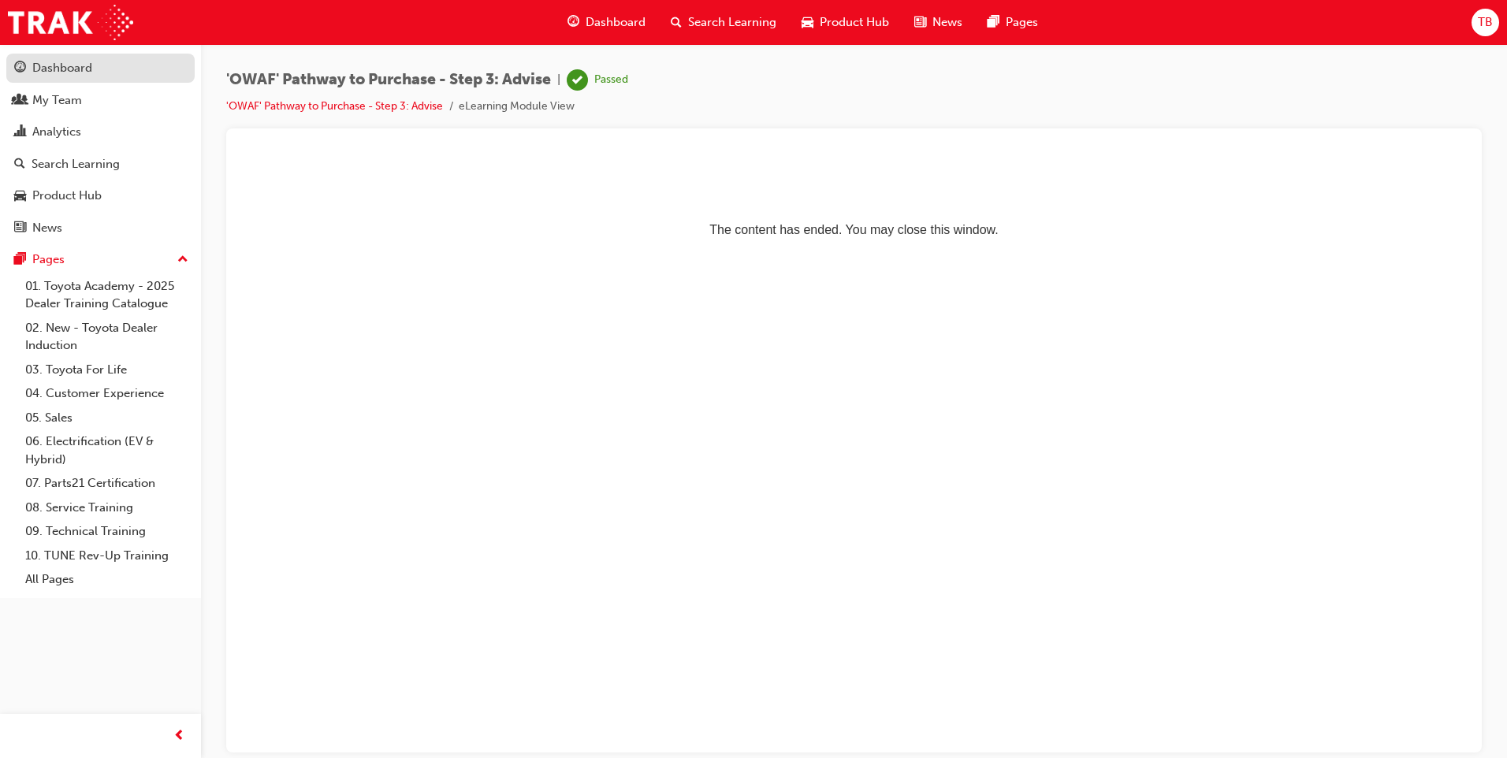
click at [77, 75] on div "Dashboard" at bounding box center [62, 68] width 60 height 18
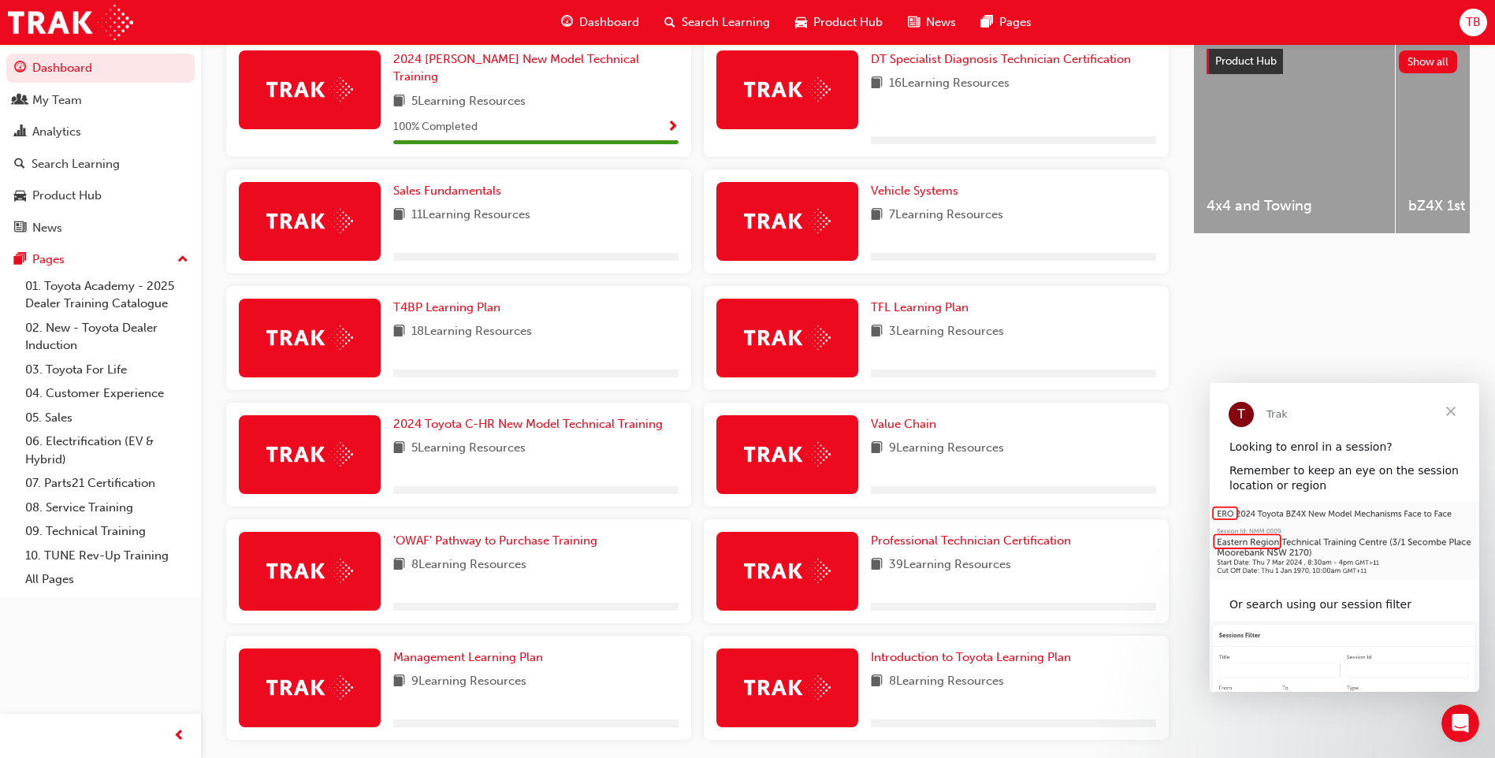
scroll to position [600, 0]
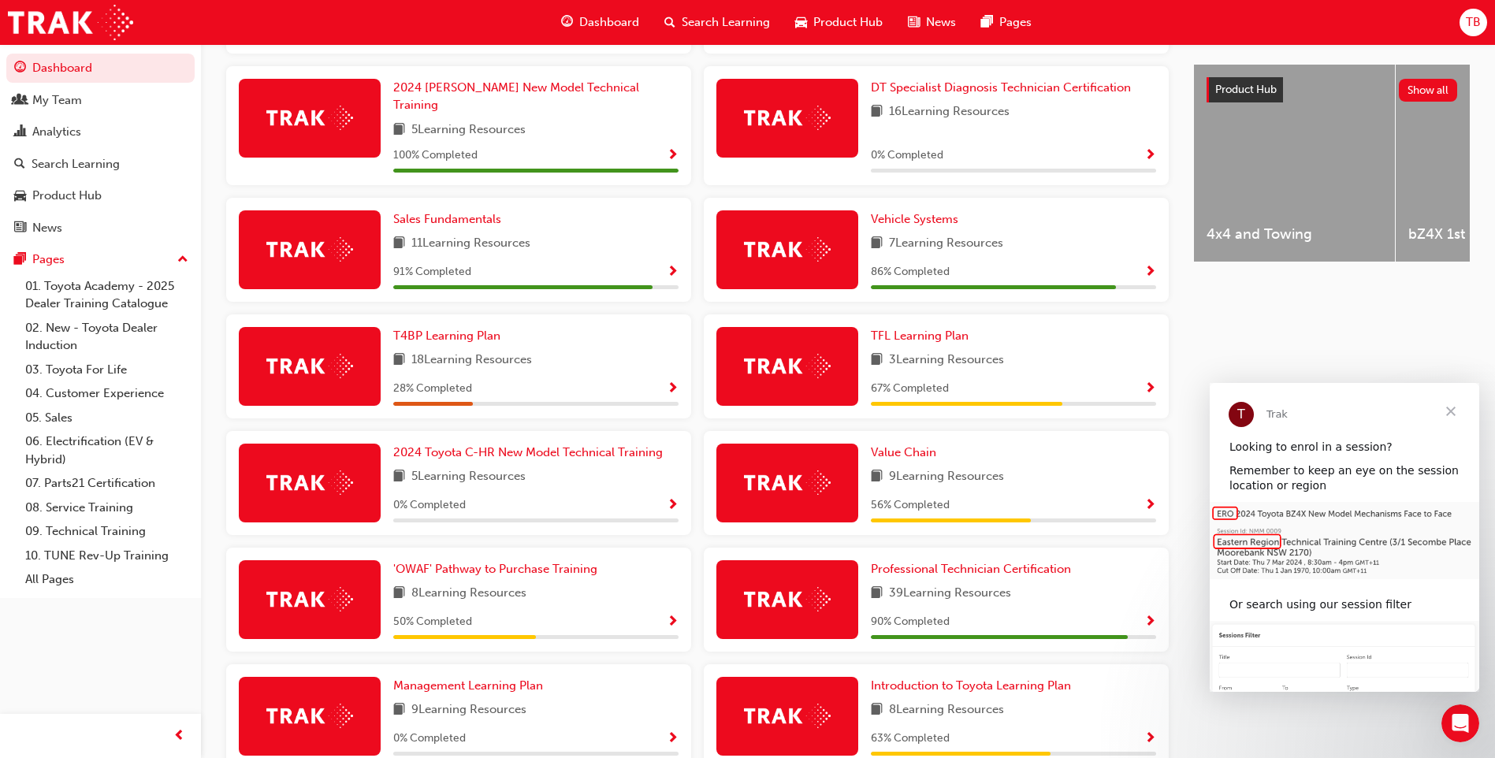
click at [662, 379] on div "28 % Completed" at bounding box center [535, 389] width 285 height 20
click at [464, 329] on span "T4BP Learning Plan" at bounding box center [446, 336] width 107 height 14
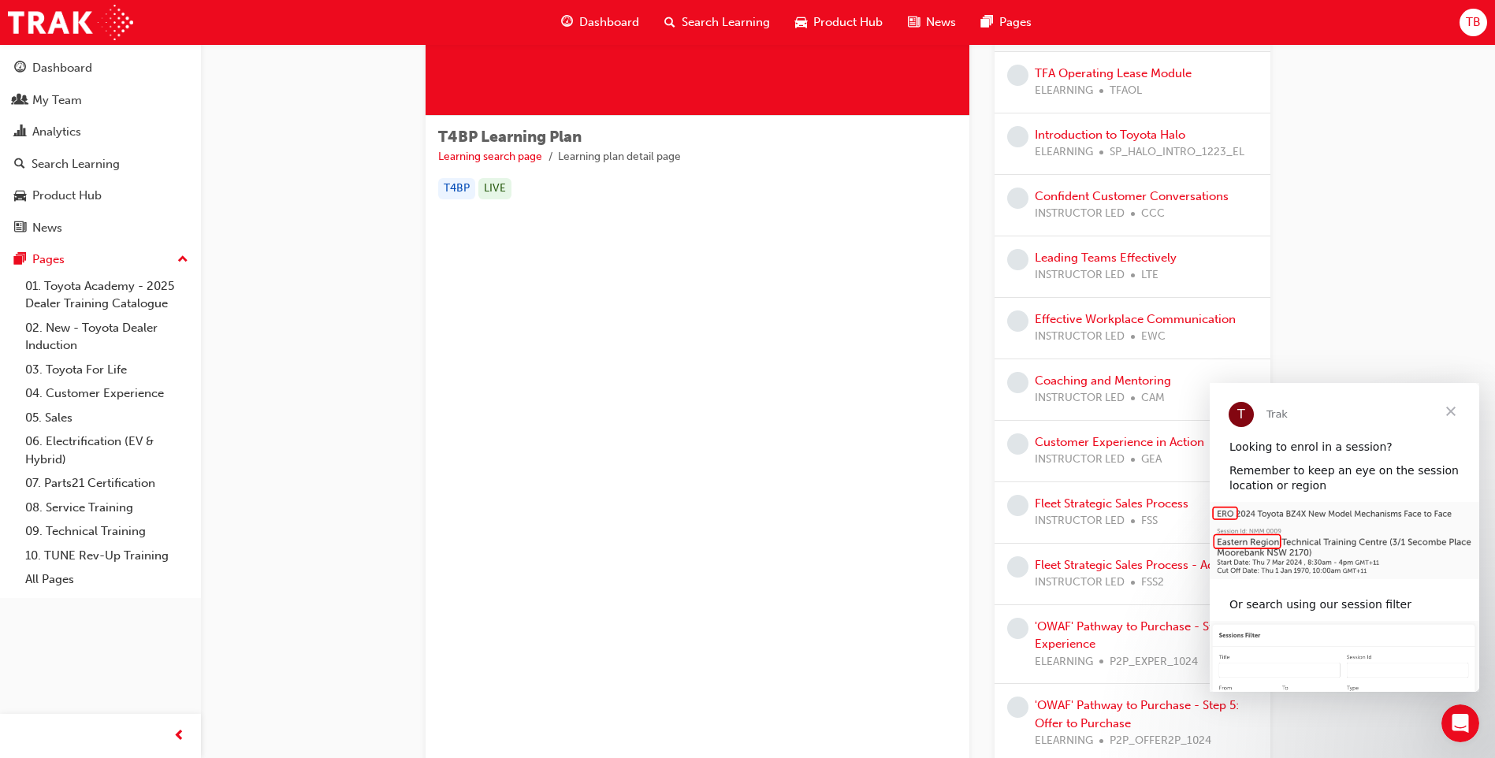
scroll to position [236, 0]
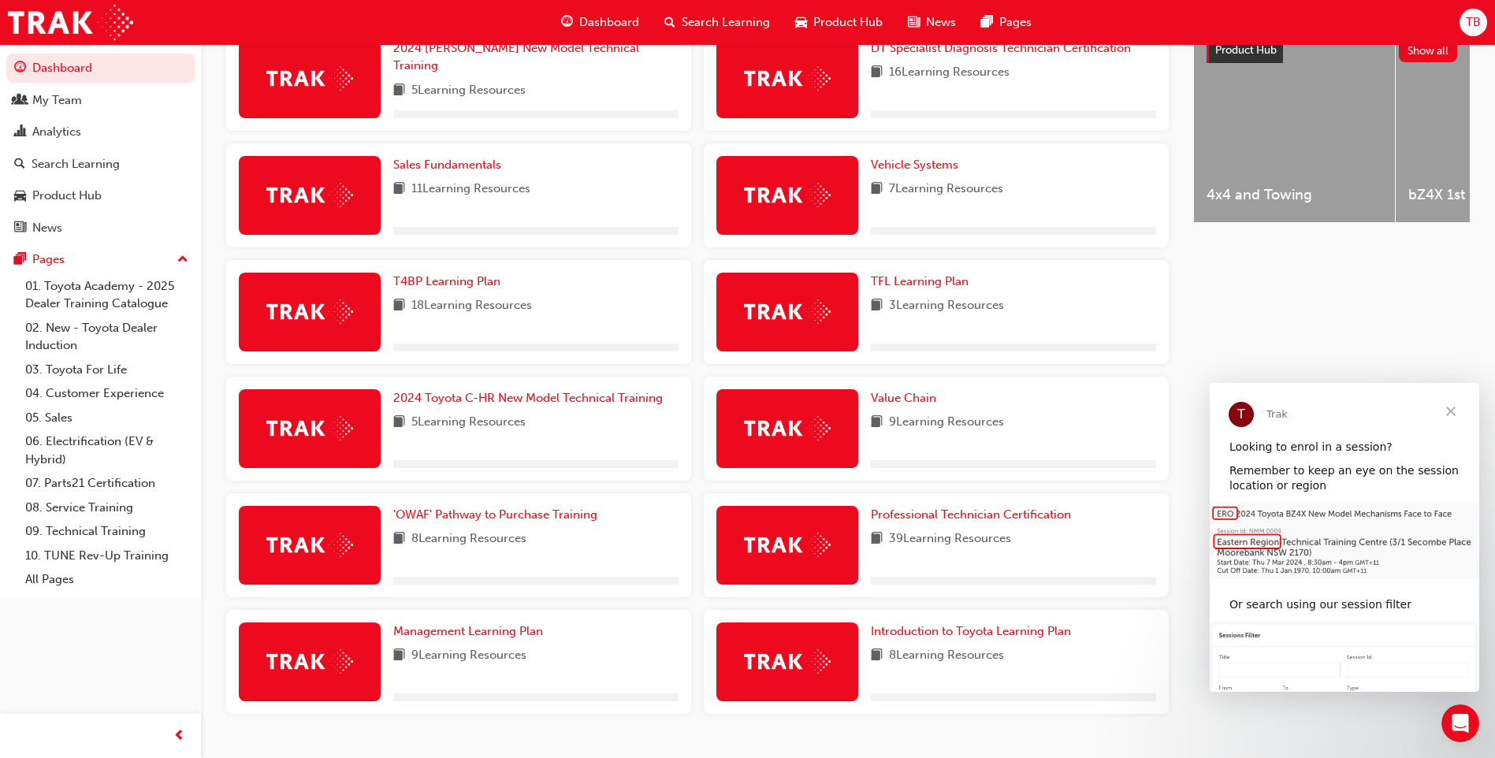
scroll to position [678, 0]
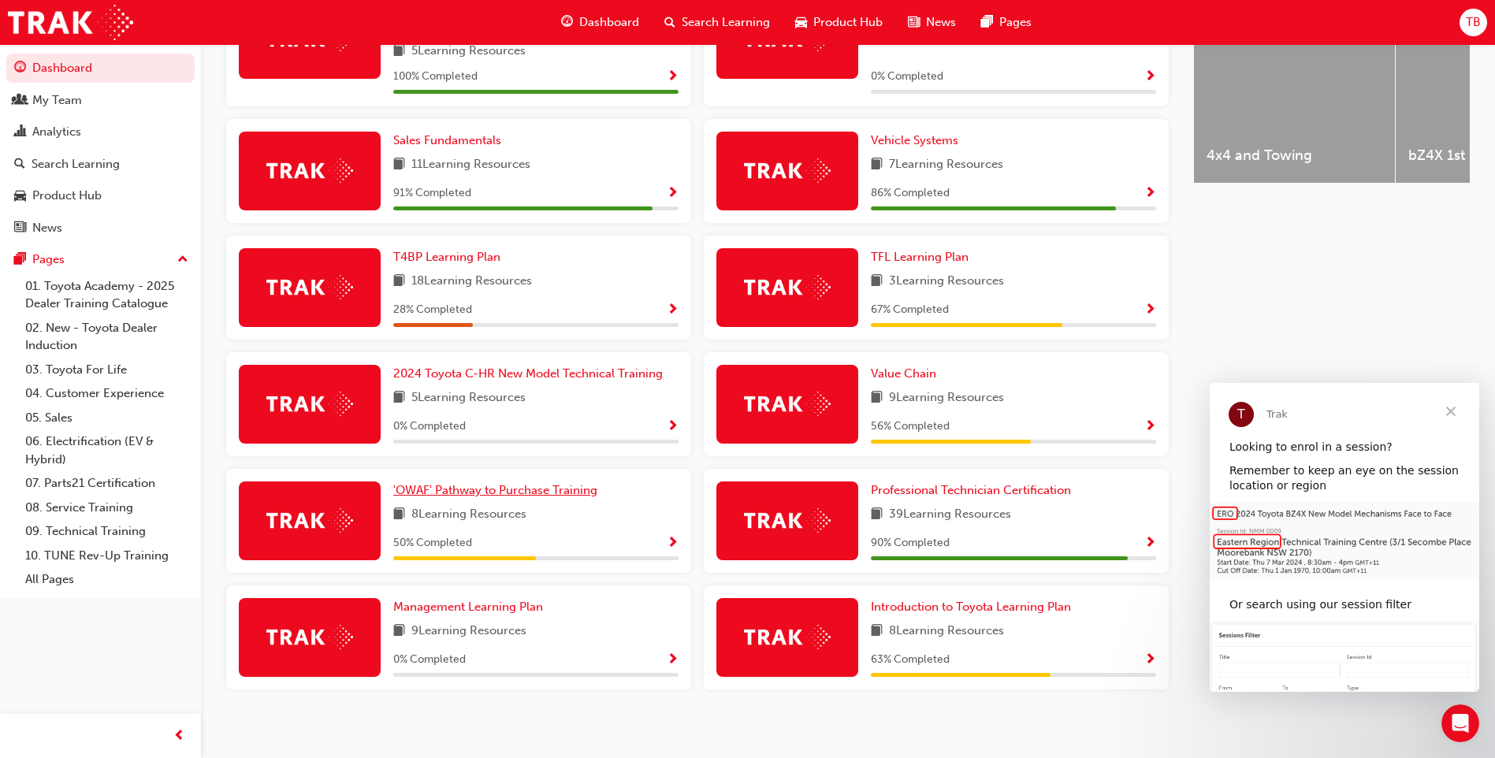
click at [535, 489] on link "'OWAF' Pathway to Purchase Training" at bounding box center [498, 490] width 210 height 18
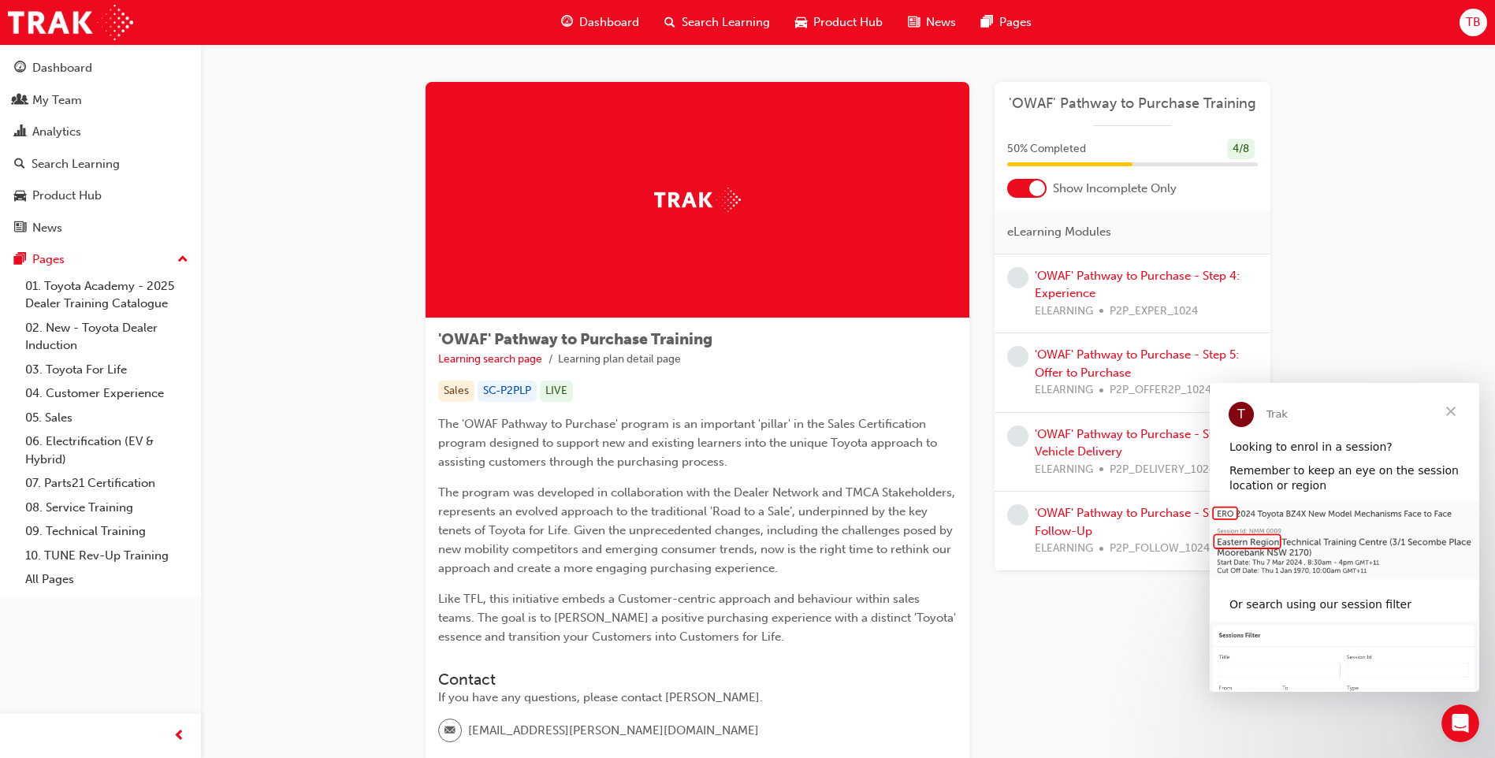
click at [1446, 414] on span "Close" at bounding box center [1450, 411] width 57 height 57
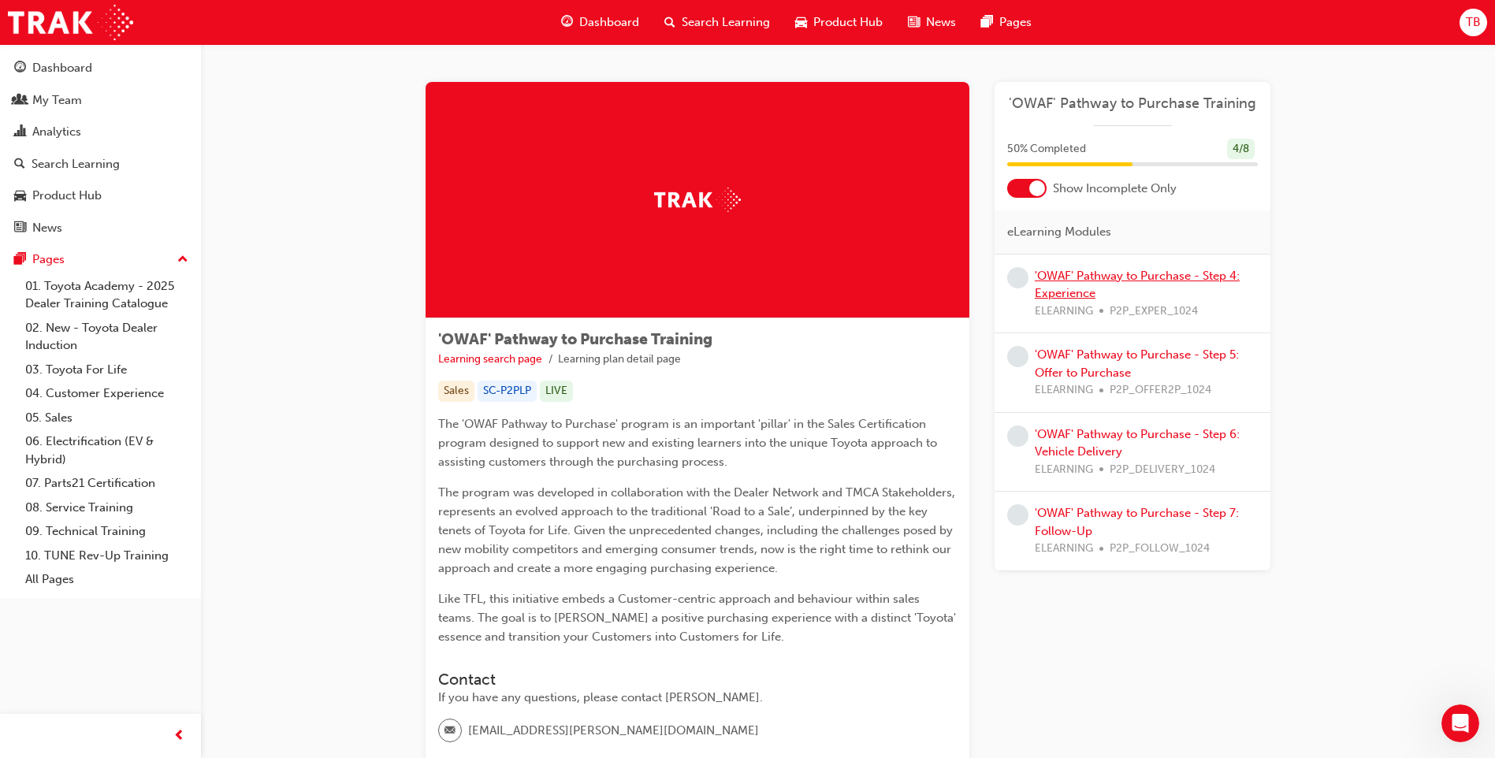
click at [1155, 279] on link "'OWAF' Pathway to Purchase - Step 4: Experience" at bounding box center [1137, 285] width 205 height 32
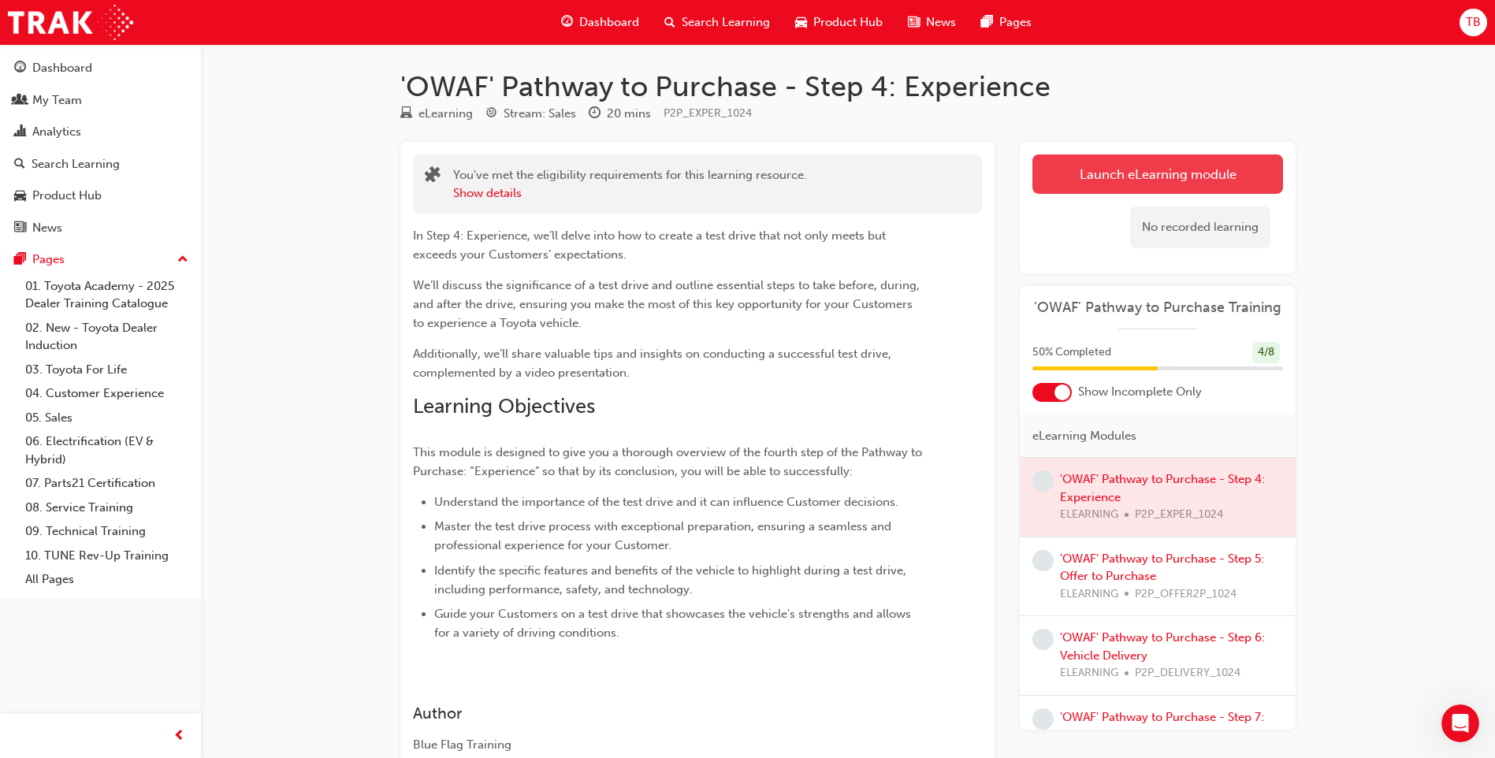
click at [1188, 175] on link "Launch eLearning module" at bounding box center [1157, 173] width 251 height 39
